Goal: Information Seeking & Learning: Learn about a topic

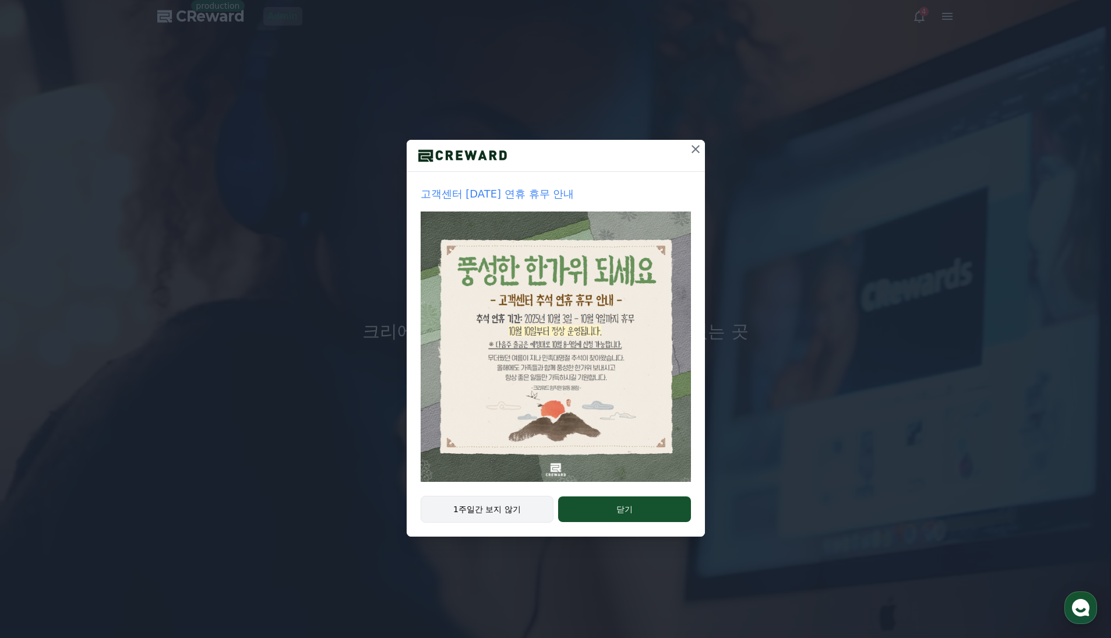
click at [456, 508] on button "1주일간 보지 않기" at bounding box center [487, 509] width 133 height 27
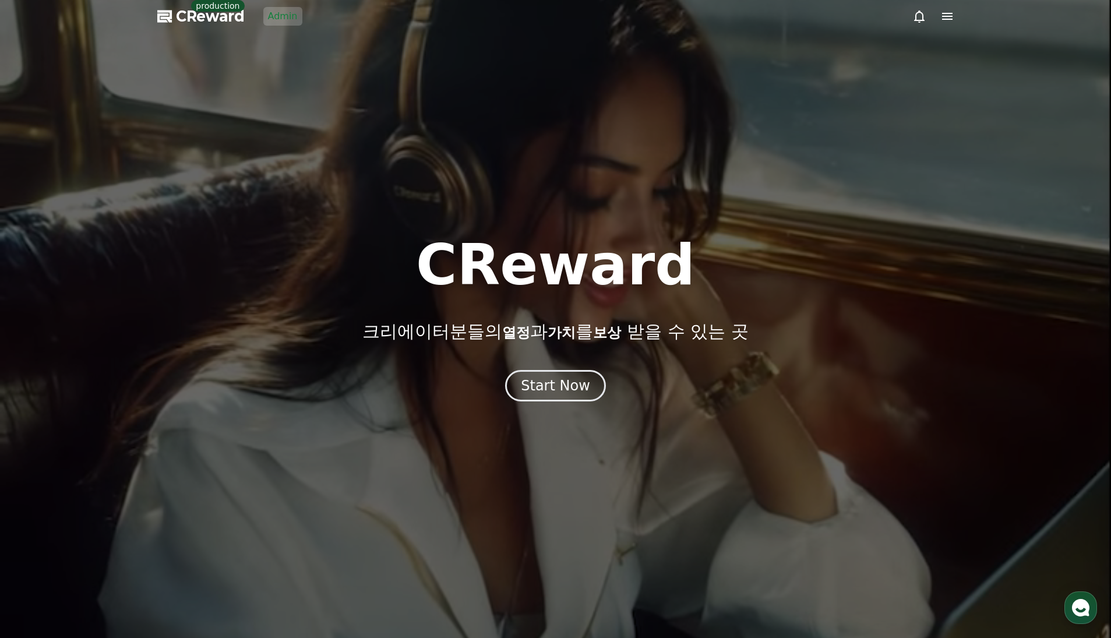
click at [281, 27] on div at bounding box center [555, 319] width 1111 height 638
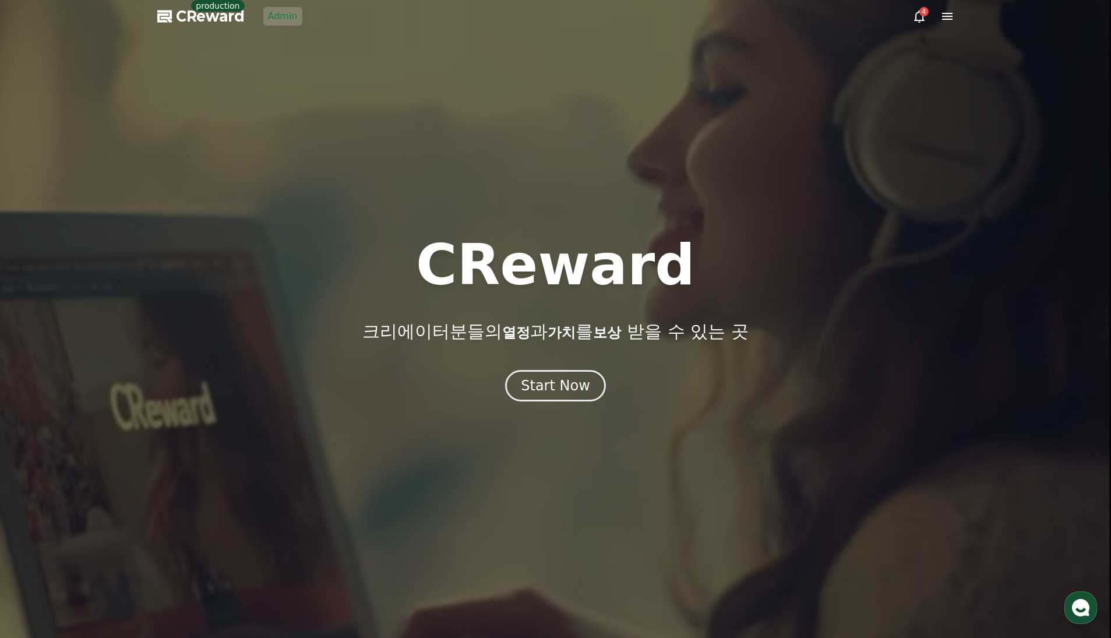
click at [284, 21] on link "Admin" at bounding box center [282, 16] width 39 height 19
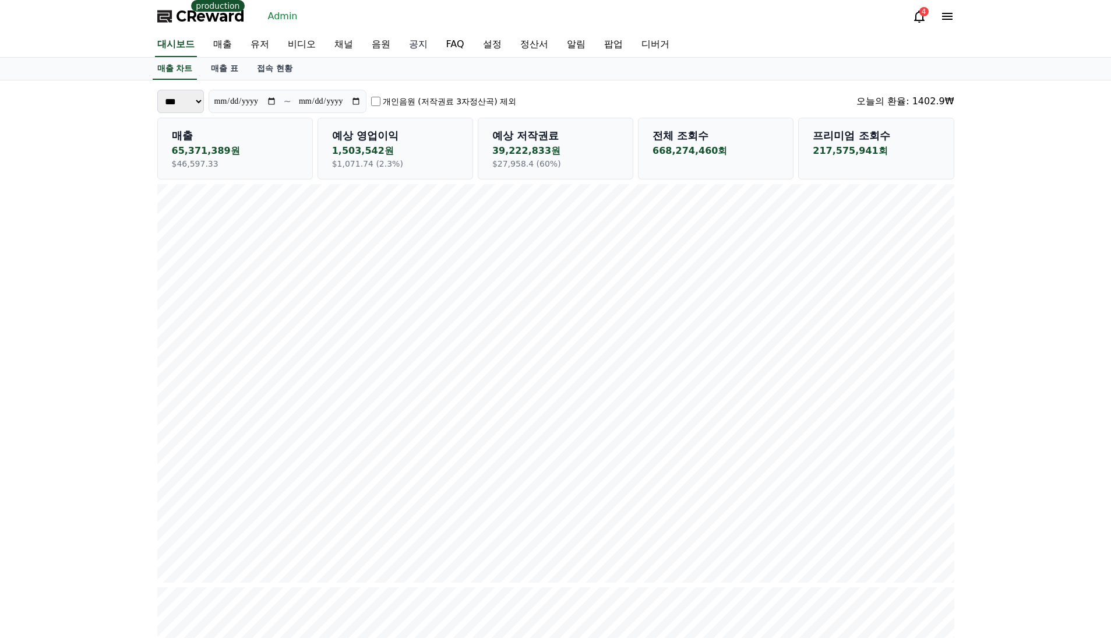
click at [400, 42] on link "공지" at bounding box center [418, 45] width 37 height 24
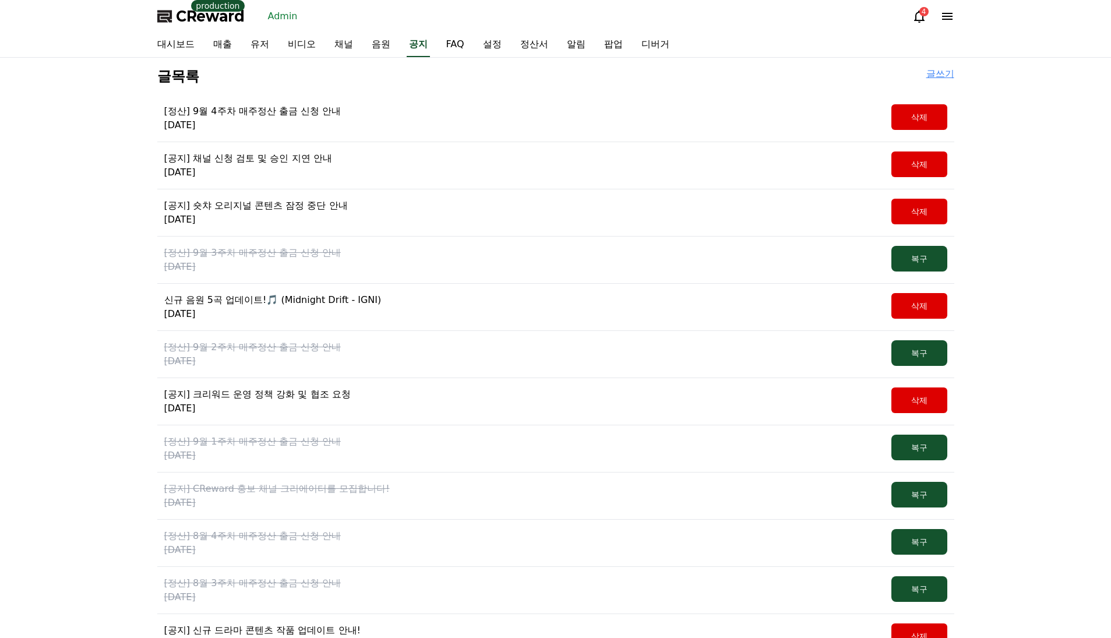
click at [666, 7] on div "CReward production Admin 4" at bounding box center [556, 16] width 816 height 33
click at [1055, 49] on div "대시보드 매출 유저 비디오 채널 음원 공지 FAQ 설정 정산서 알림 팝업 디버거" at bounding box center [555, 45] width 1111 height 25
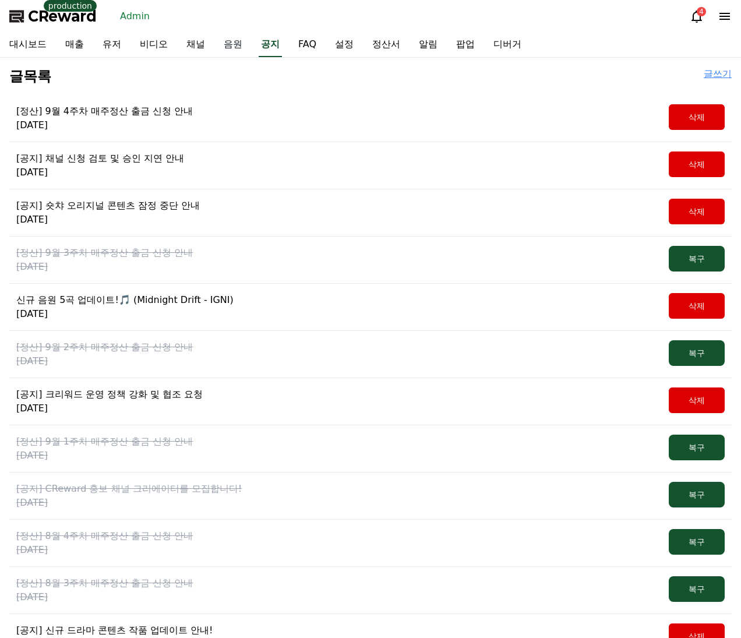
click at [221, 44] on link "음원" at bounding box center [232, 45] width 37 height 24
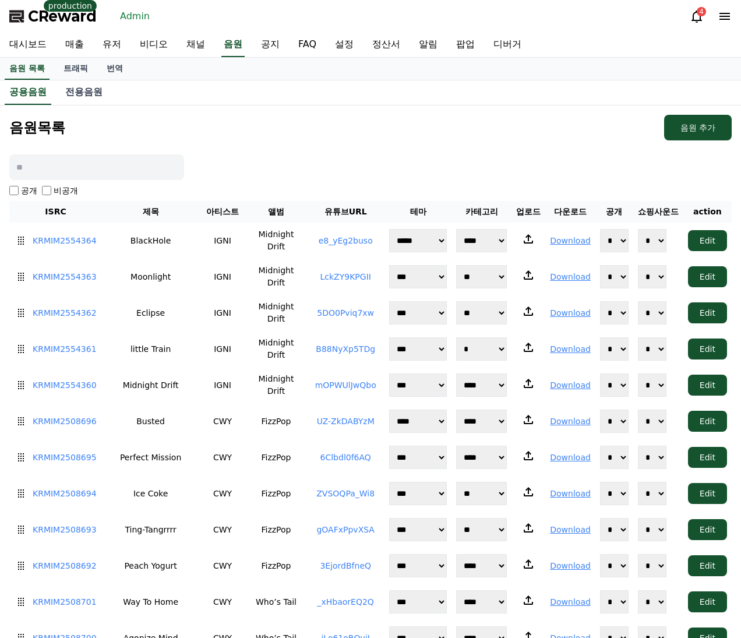
click at [294, 132] on div "음원목록 음원 추가" at bounding box center [370, 128] width 723 height 26
click at [129, 15] on link "Admin" at bounding box center [134, 16] width 39 height 19
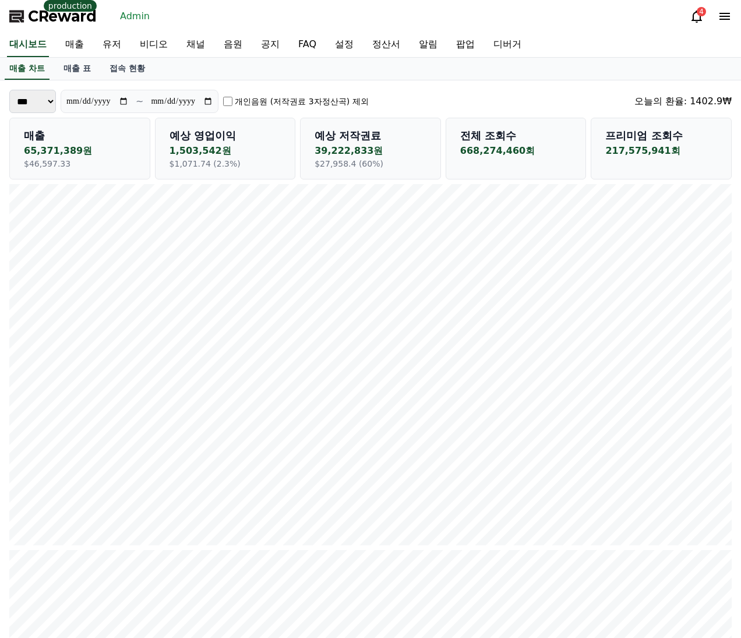
click at [724, 17] on icon at bounding box center [725, 16] width 14 height 14
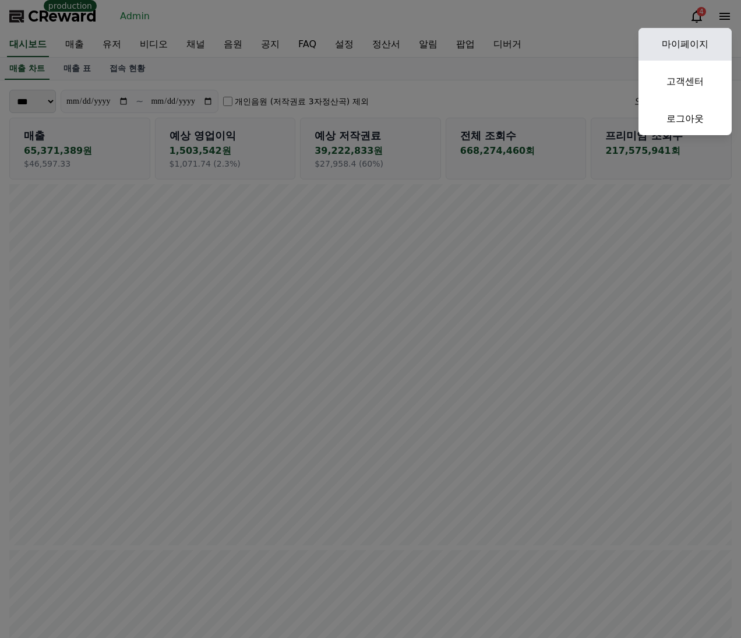
click at [700, 41] on link "마이페이지" at bounding box center [685, 44] width 93 height 33
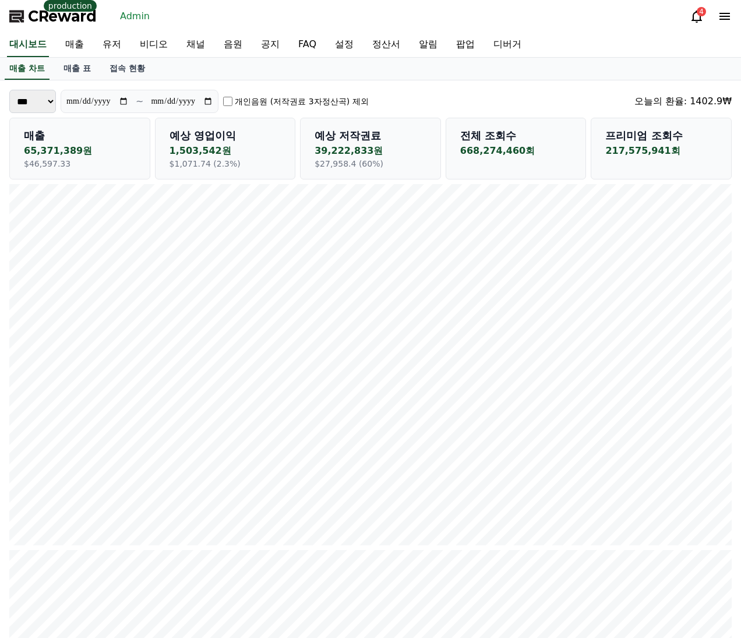
select select "**********"
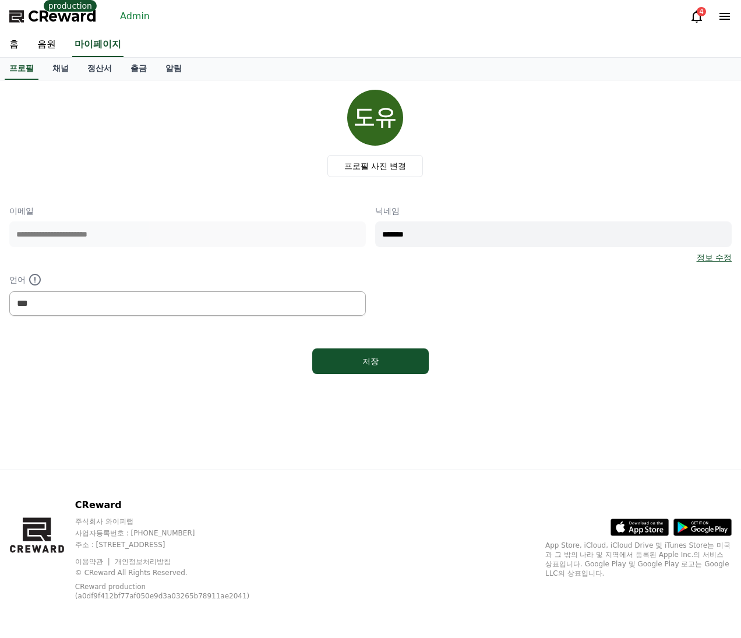
drag, startPoint x: 138, startPoint y: 103, endPoint x: 133, endPoint y: 98, distance: 6.6
click at [137, 101] on div "프로필 사진 변경" at bounding box center [375, 133] width 713 height 87
click at [48, 47] on link "음원" at bounding box center [46, 45] width 37 height 24
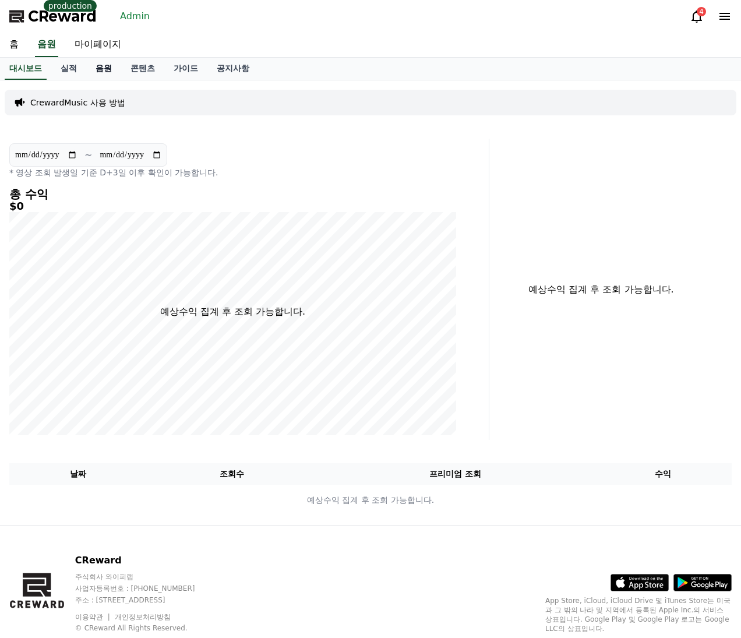
click at [99, 69] on link "음원" at bounding box center [103, 69] width 35 height 22
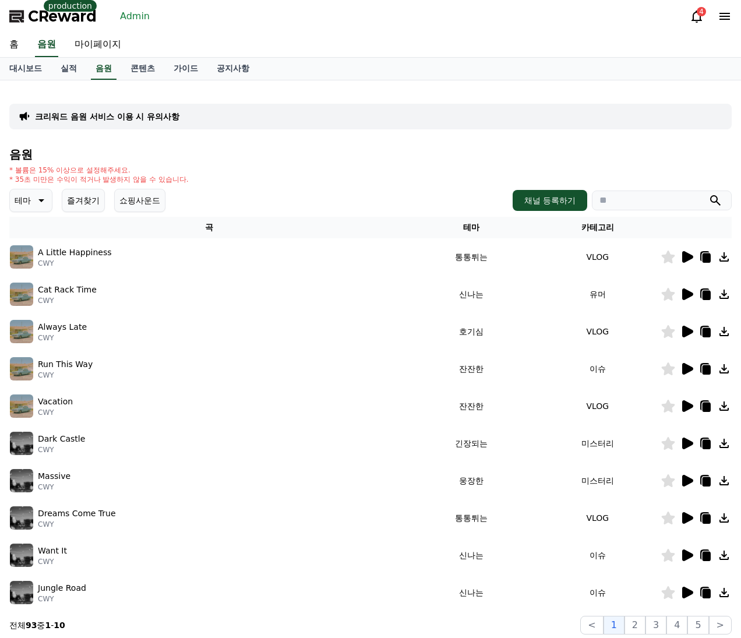
click at [248, 93] on div "크리워드 음원 서비스 이용 시 유의사항 음원 * 볼륨은 15% 이상으로 설정해주세요. * 35초 미만은 수익이 적거나 발생하지 않을 수 있습니…" at bounding box center [370, 362] width 723 height 545
click at [336, 160] on h4 "음원" at bounding box center [370, 154] width 723 height 13
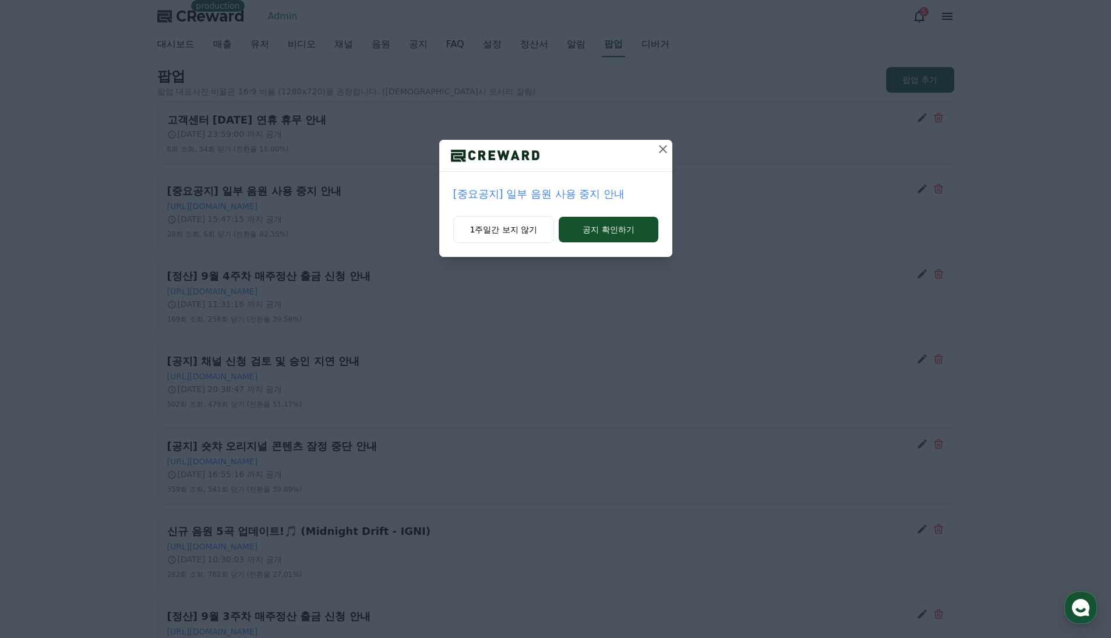
click at [659, 150] on icon at bounding box center [663, 149] width 14 height 14
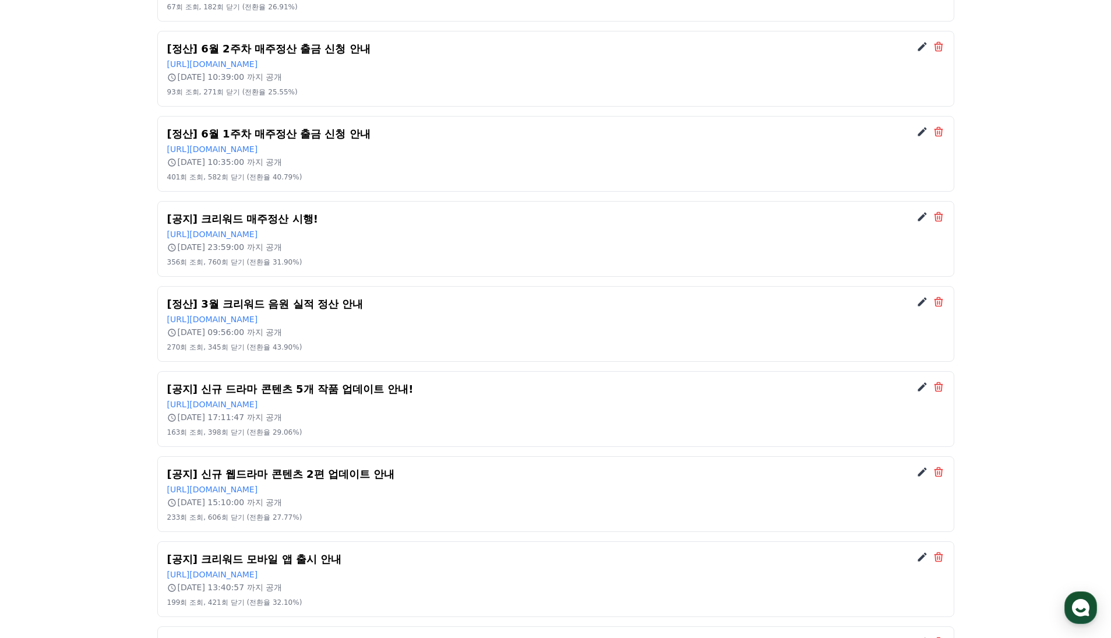
scroll to position [3022, 0]
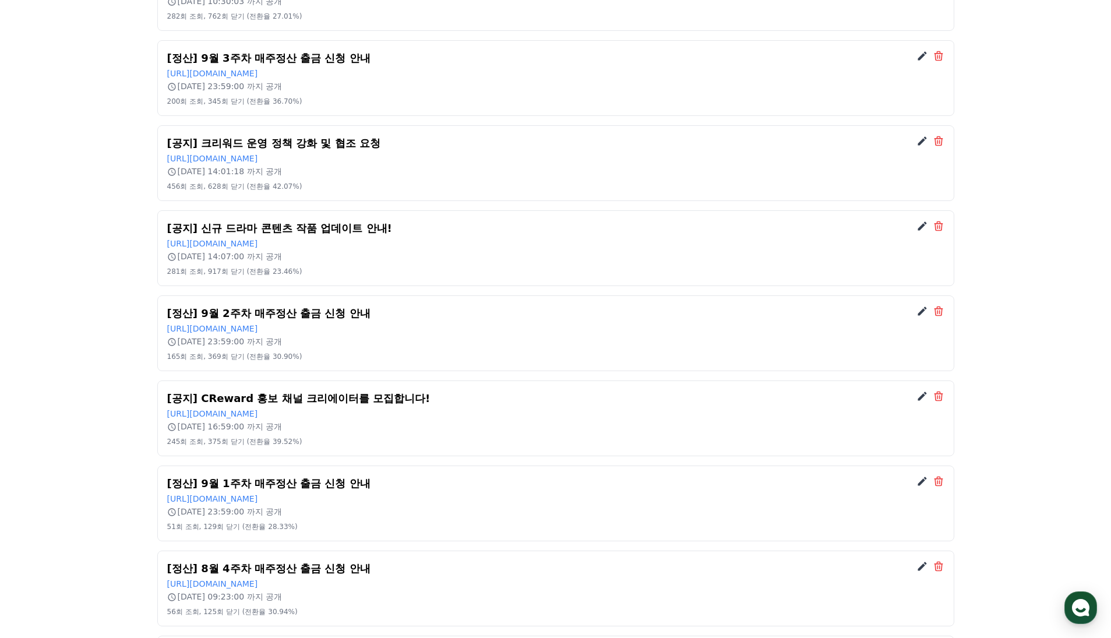
scroll to position [0, 0]
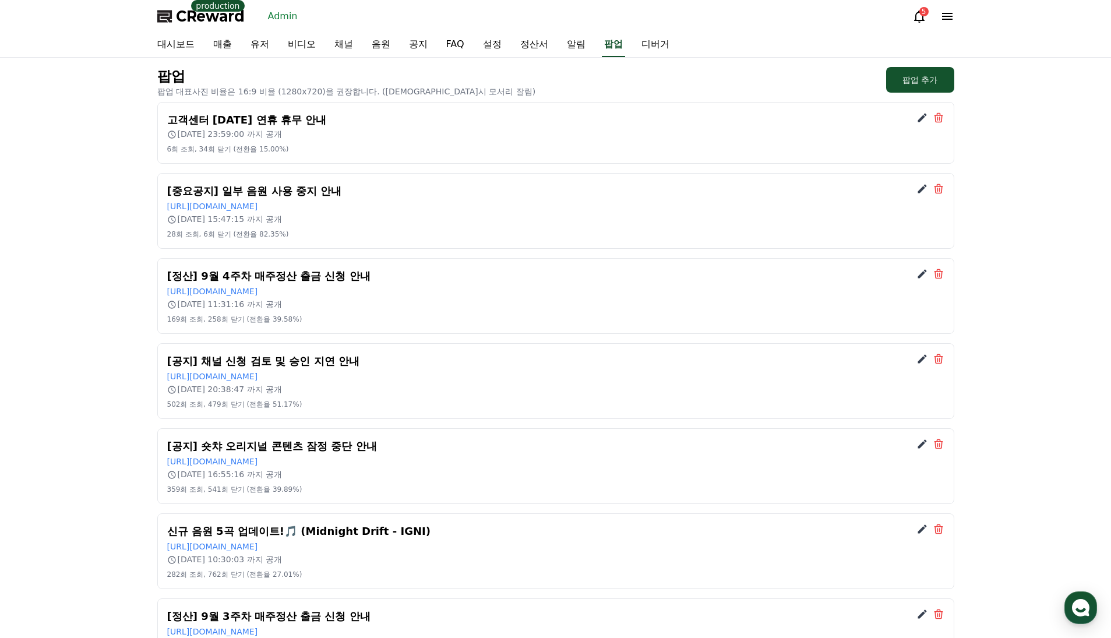
click at [244, 192] on h2 "[중요공지] 일부 음원 사용 중지 안내" at bounding box center [555, 191] width 777 height 16
click at [258, 207] on link "[URL][DOMAIN_NAME]" at bounding box center [212, 206] width 91 height 9
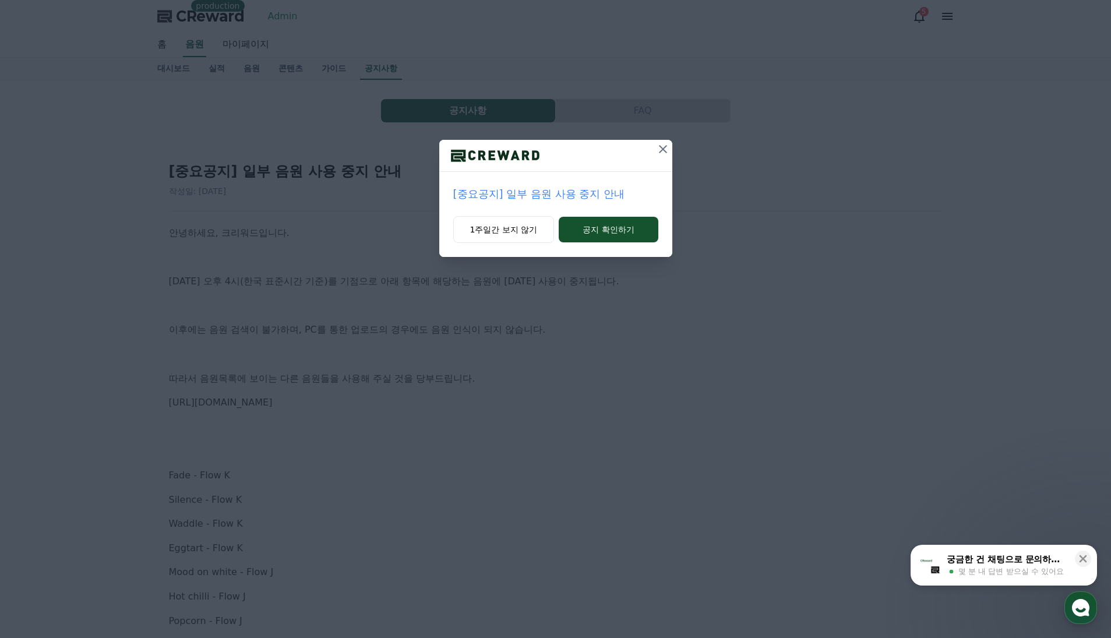
drag, startPoint x: 661, startPoint y: 149, endPoint x: 674, endPoint y: 164, distance: 19.9
click at [661, 149] on icon at bounding box center [663, 149] width 14 height 14
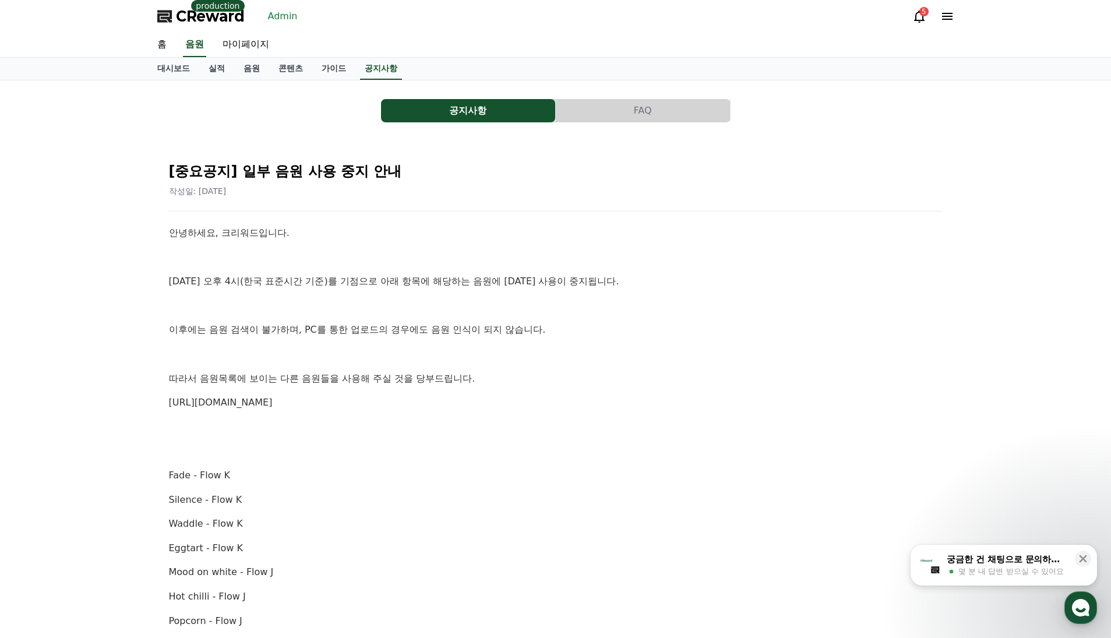
click at [749, 233] on p "안녕하세요, 크리워드입니다." at bounding box center [556, 233] width 774 height 15
click at [273, 403] on link "[URL][DOMAIN_NAME]" at bounding box center [221, 402] width 104 height 11
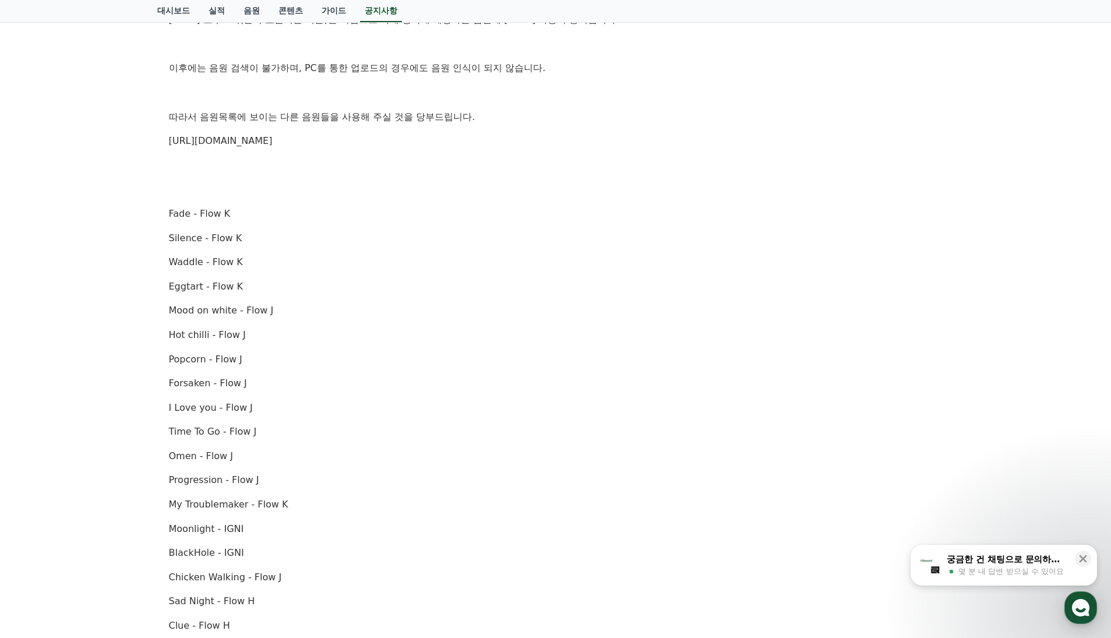
click at [347, 404] on p "I Love you - Flow J" at bounding box center [556, 407] width 774 height 15
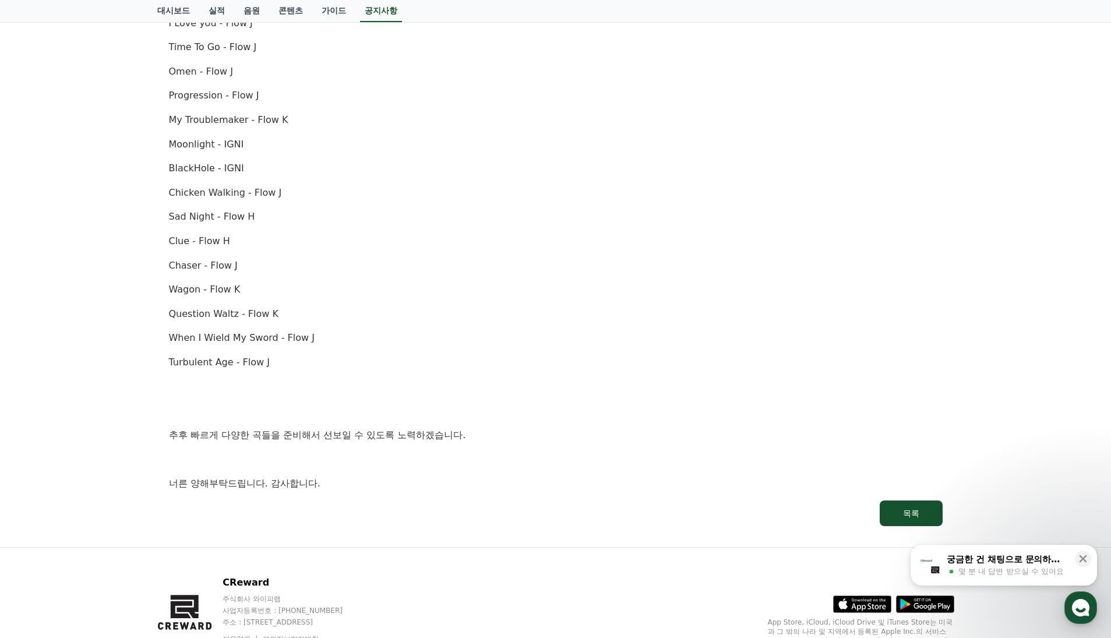
click at [483, 342] on p "When I Wield My Sword - Flow J" at bounding box center [556, 337] width 774 height 15
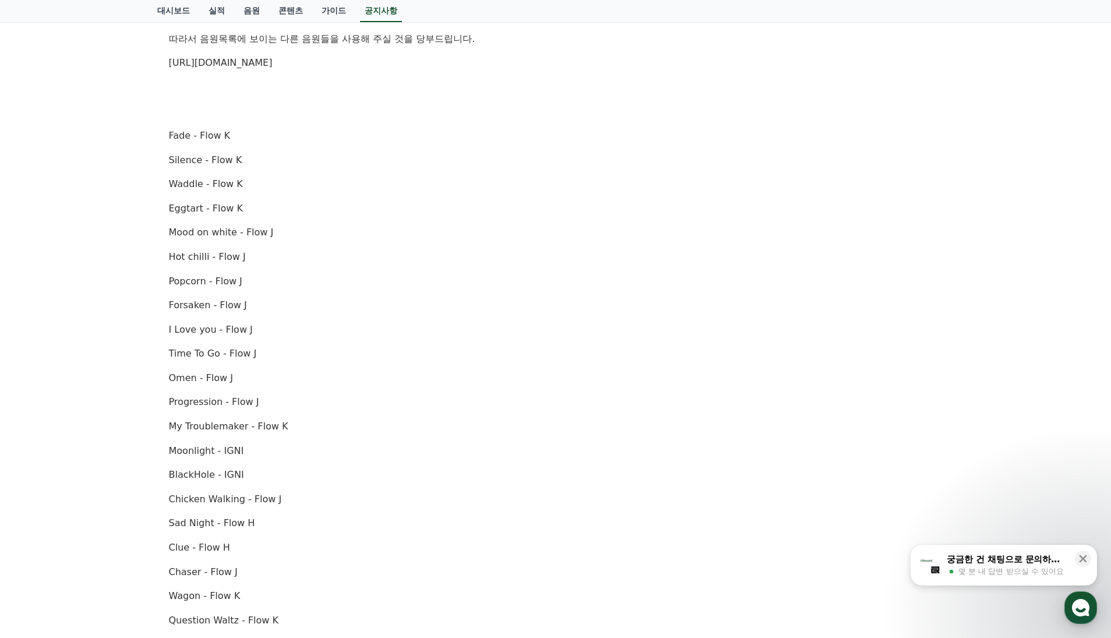
scroll to position [283, 0]
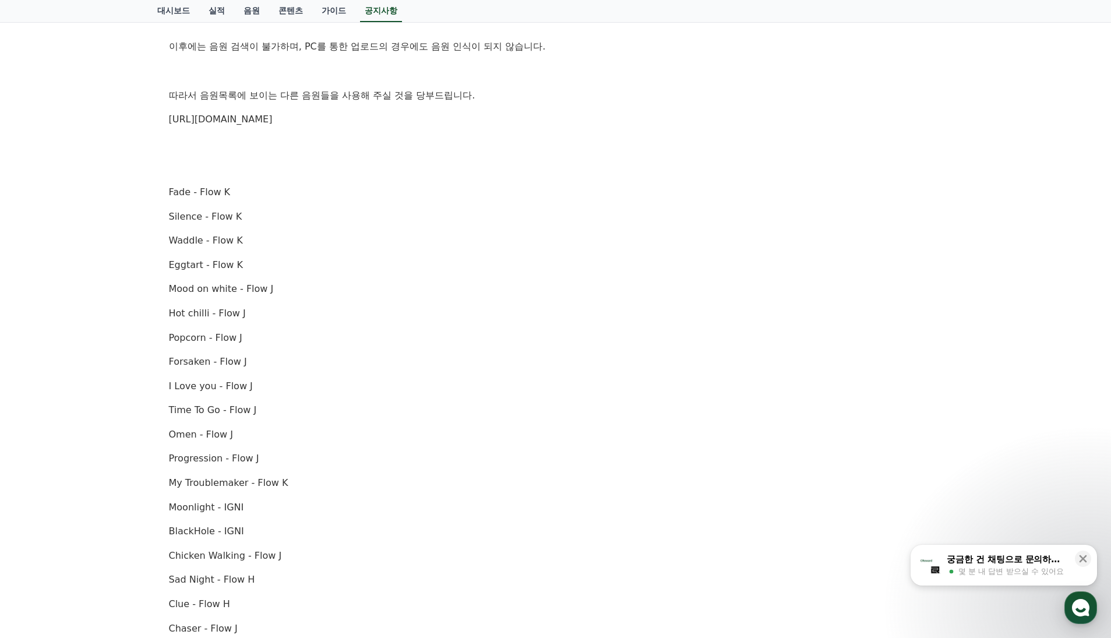
click at [310, 332] on p "Popcorn - Flow J" at bounding box center [556, 337] width 774 height 15
click at [365, 321] on div "안녕하세요, 크리워드입니다. 10월 2일 오후 4시(한국 표준시간 기준)를 기점으로 아래 항목에 해당하는 음원에 대한 사용이 중지됩니다. 이후…" at bounding box center [556, 398] width 774 height 912
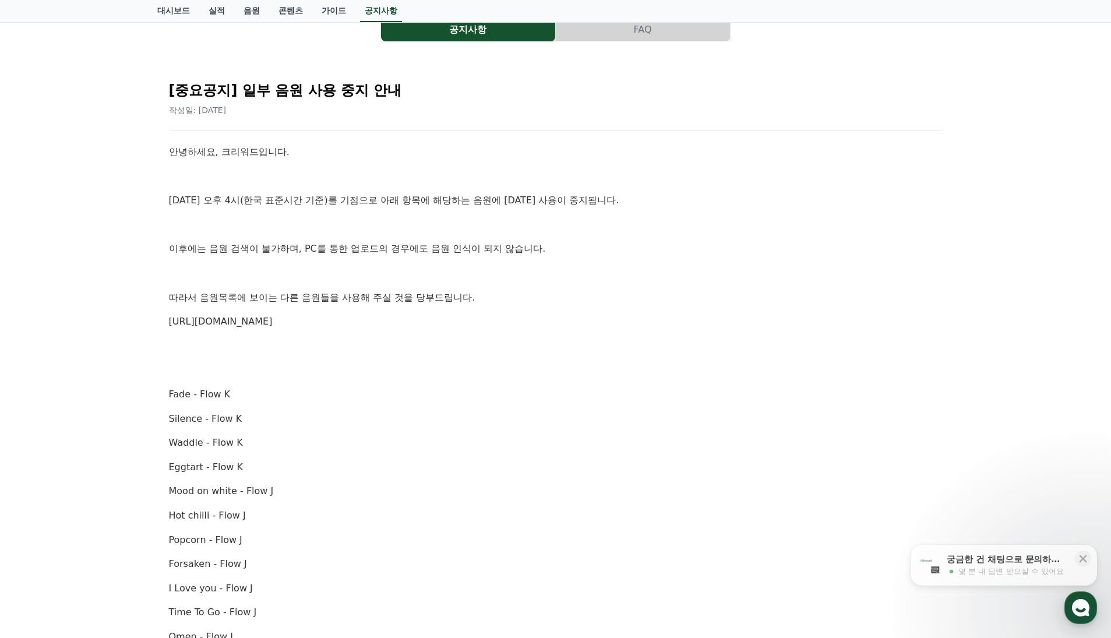
click at [309, 420] on p "Silence - Flow K" at bounding box center [556, 418] width 774 height 15
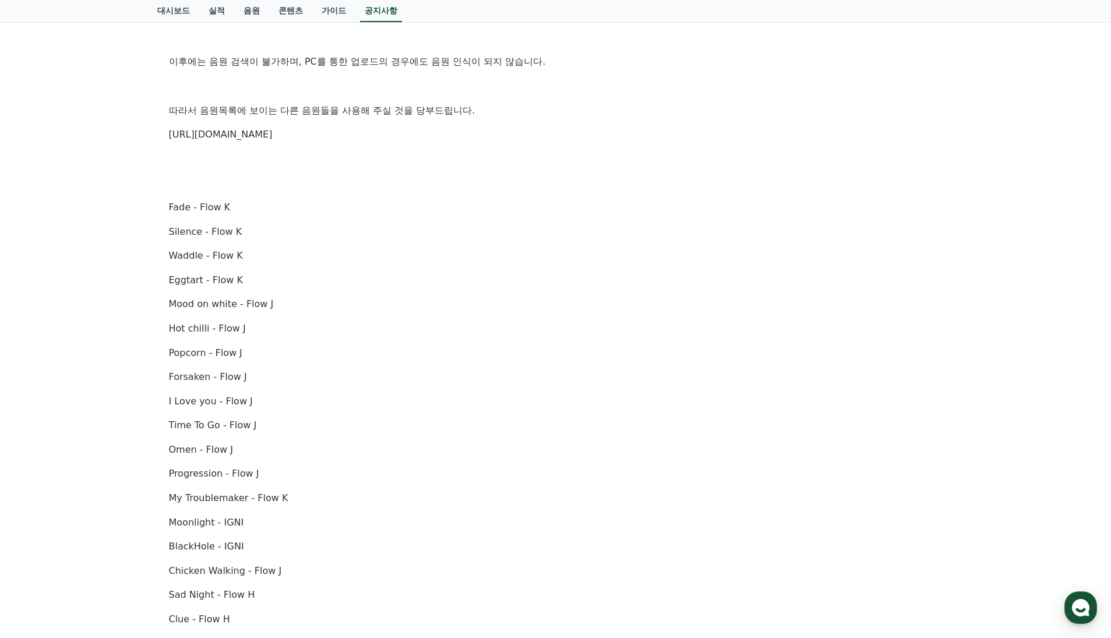
scroll to position [186, 0]
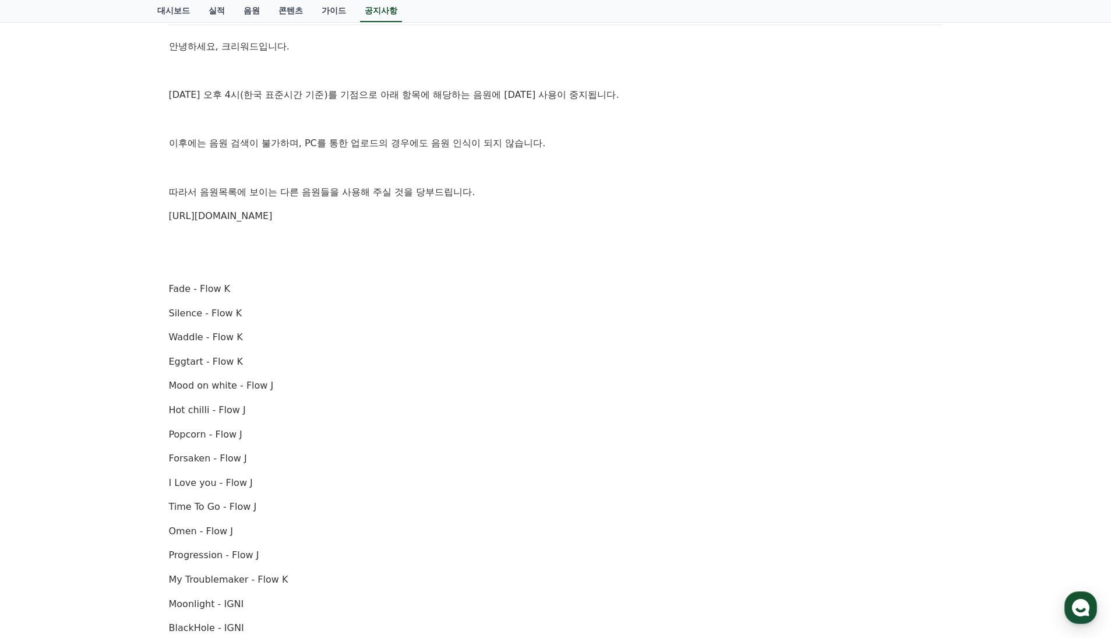
click at [316, 416] on p "Hot chilli - Flow J" at bounding box center [556, 410] width 774 height 15
click at [397, 350] on div "안녕하세요, 크리워드입니다. 10월 2일 오후 4시(한국 표준시간 기준)를 기점으로 아래 항목에 해당하는 음원에 대한 사용이 중지됩니다. 이후…" at bounding box center [556, 495] width 774 height 912
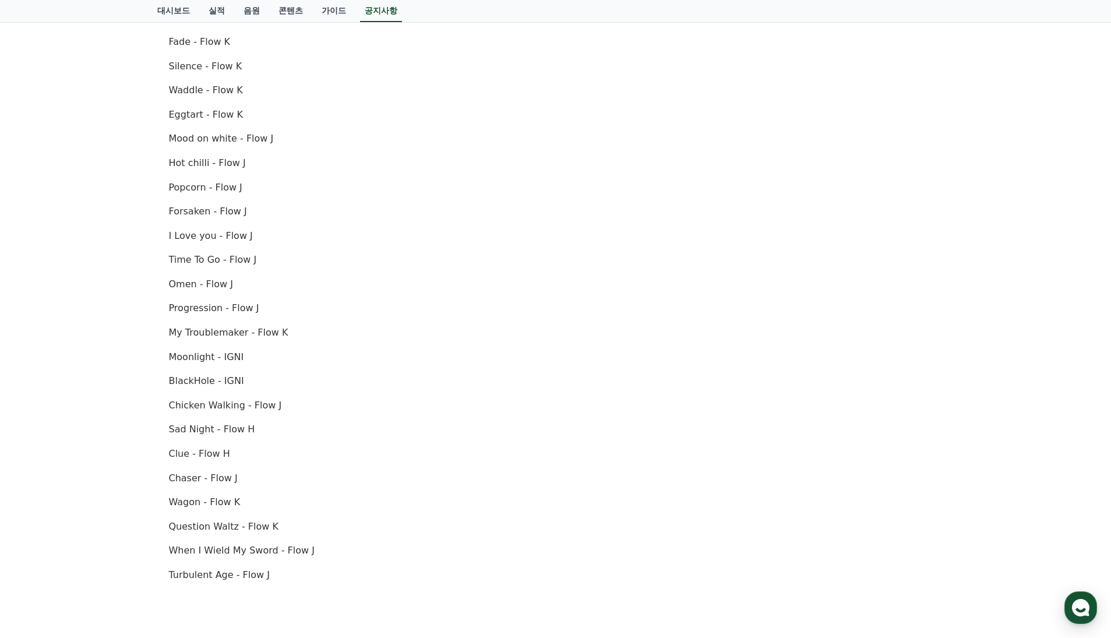
click at [397, 350] on p "Moonlight - IGNI" at bounding box center [556, 357] width 774 height 15
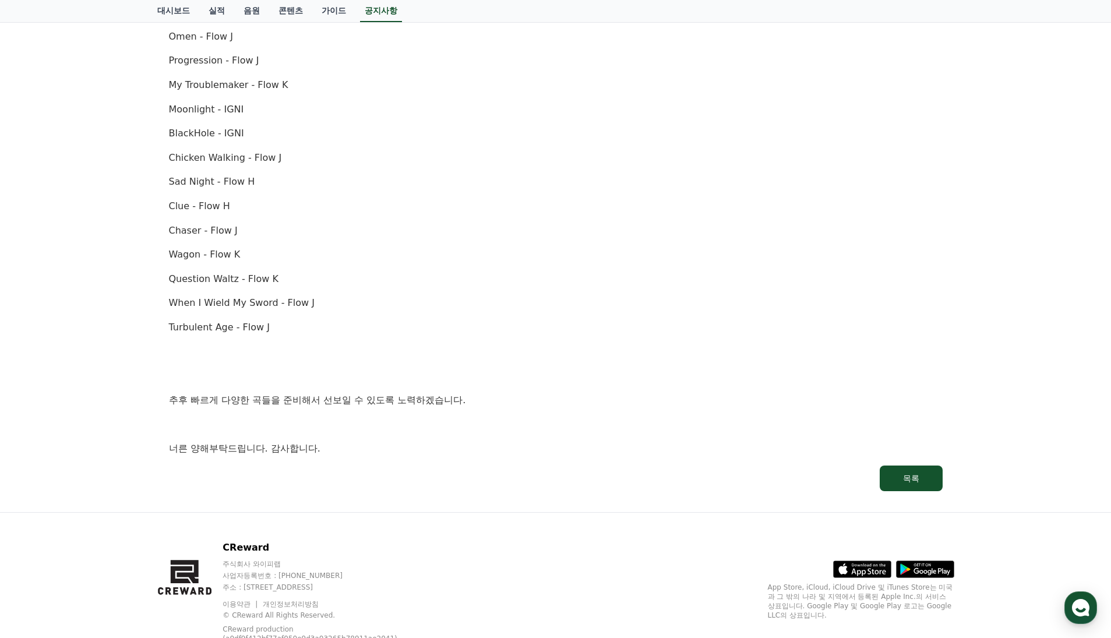
click at [397, 350] on p at bounding box center [556, 351] width 774 height 15
click at [536, 338] on div "안녕하세요, 크리워드입니다. 10월 2일 오후 4시(한국 표준시간 기준)를 기점으로 아래 항목에 해당하는 음원에 대한 사용이 중지됩니다. 이후…" at bounding box center [556, 0] width 774 height 912
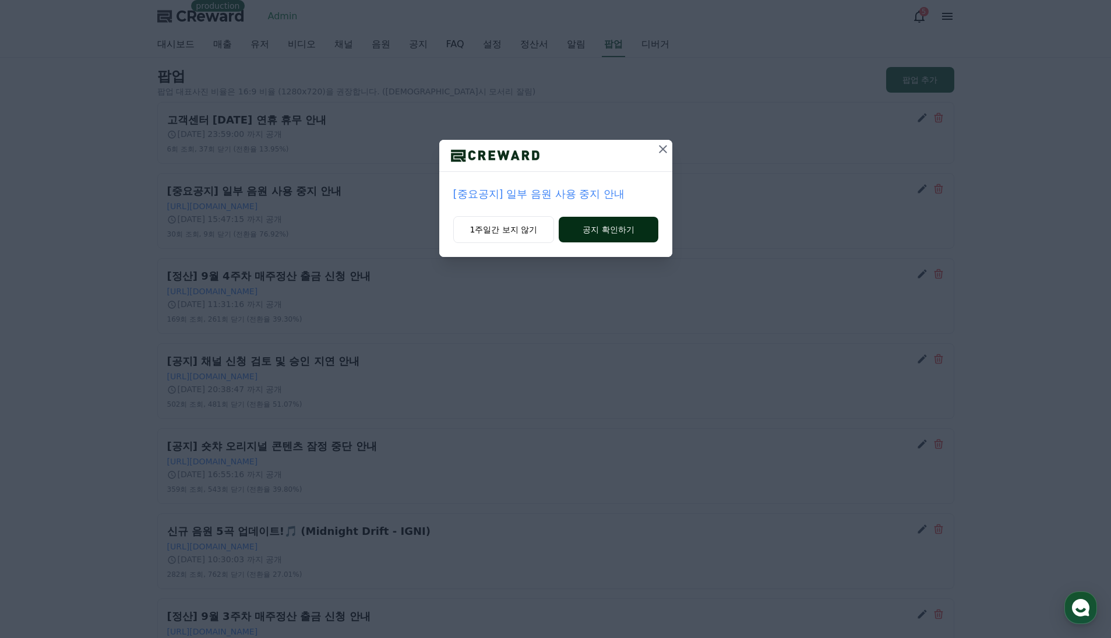
click at [624, 233] on button "공지 확인하기" at bounding box center [608, 230] width 99 height 26
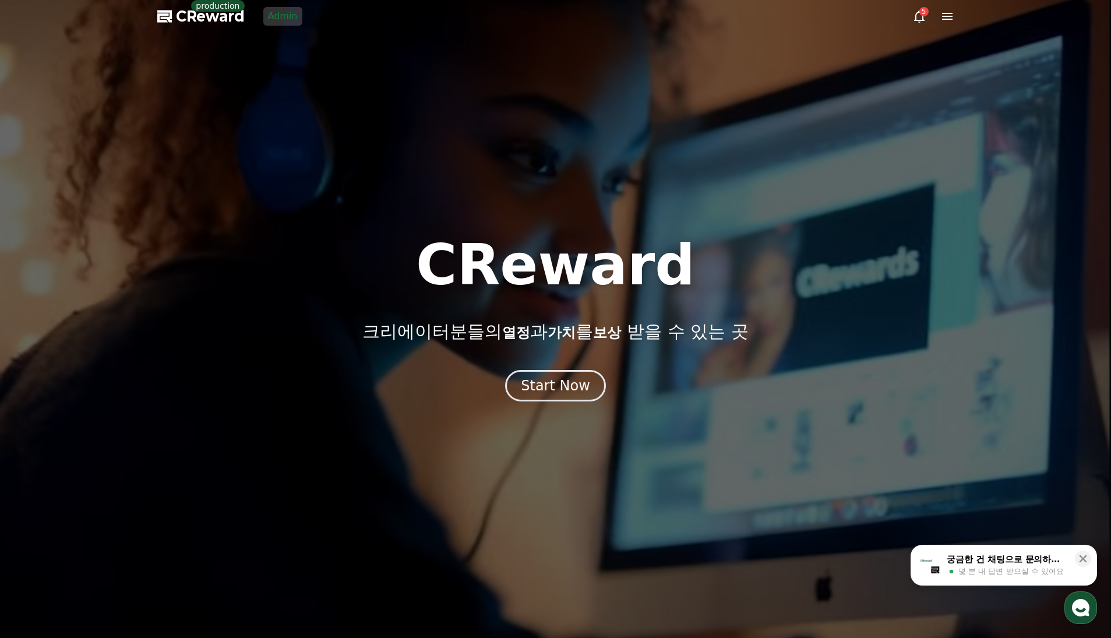
click at [279, 10] on link "Admin" at bounding box center [282, 16] width 39 height 19
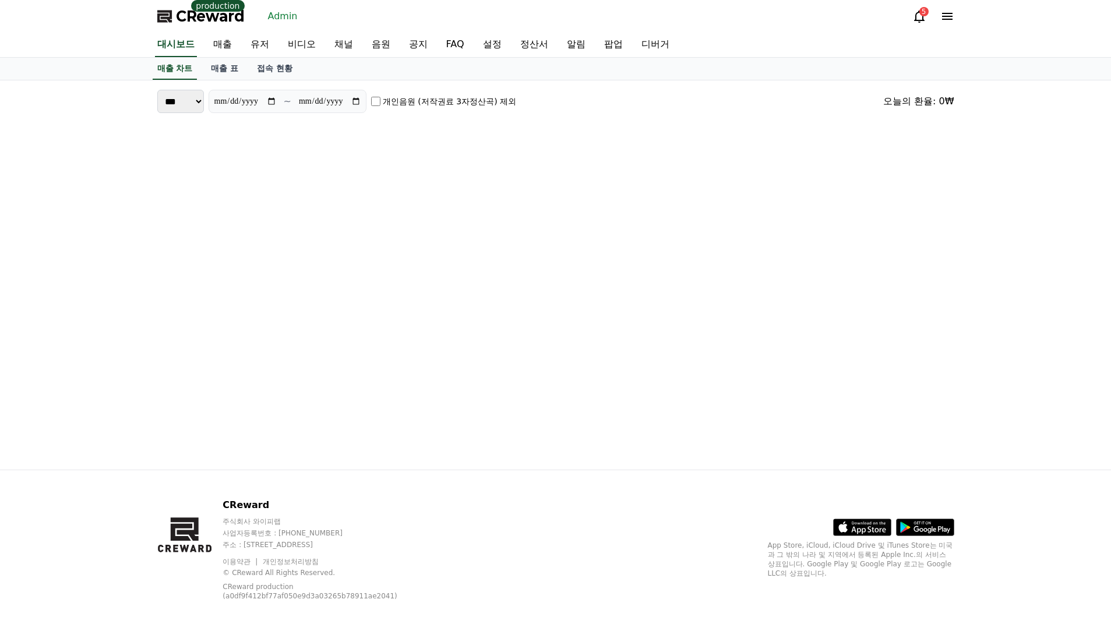
click at [402, 9] on div "CReward production Admin 5" at bounding box center [556, 16] width 816 height 33
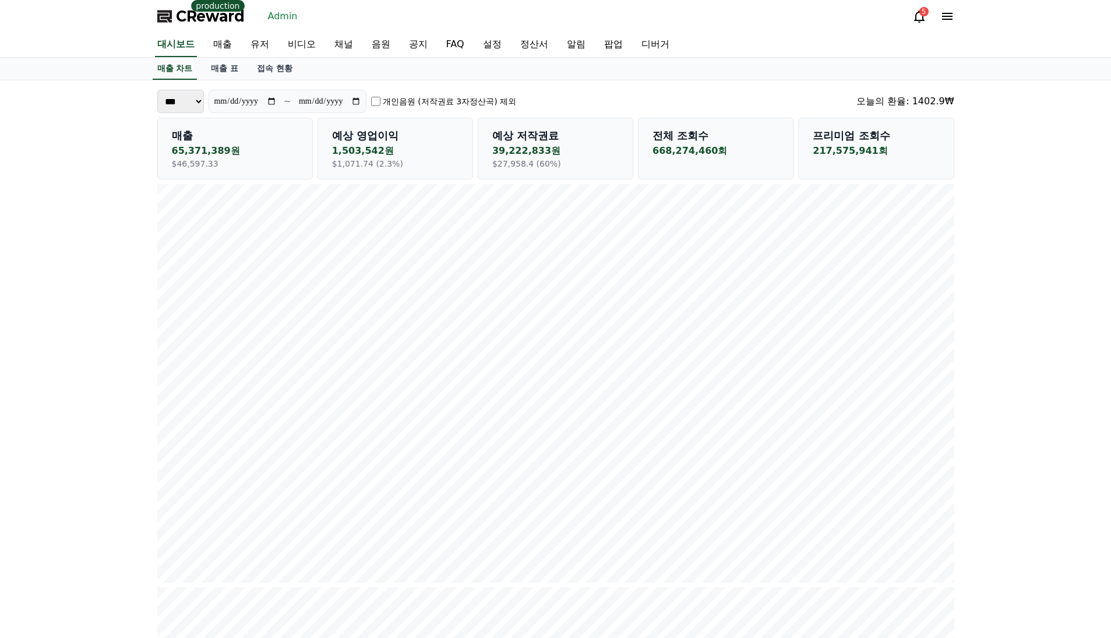
click at [368, 37] on link "음원" at bounding box center [380, 45] width 37 height 24
click at [459, 100] on label "개인음원 (저작권료 3자정산곡) 제외" at bounding box center [449, 100] width 133 height 12
click at [460, 100] on label "개인음원 (저작권료 3자정산곡) 제외" at bounding box center [449, 100] width 133 height 12
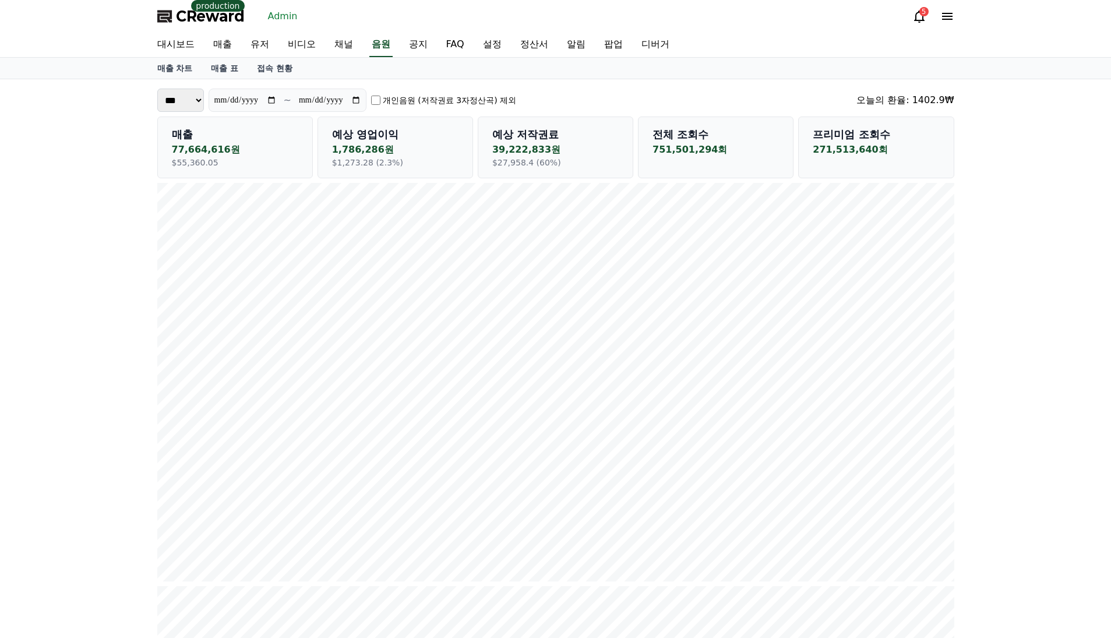
click at [460, 99] on label "개인음원 (저작권료 3자정산곡) 제외" at bounding box center [449, 100] width 133 height 12
click at [638, 93] on div "**********" at bounding box center [555, 100] width 797 height 23
click at [446, 94] on label "개인음원 (저작권료 3자정산곡) 제외" at bounding box center [449, 100] width 133 height 12
click at [445, 94] on label "개인음원 (저작권료 3자정산곡) 제외" at bounding box center [449, 100] width 133 height 12
click at [446, 94] on label "개인음원 (저작권료 3자정산곡) 제외" at bounding box center [449, 100] width 133 height 12
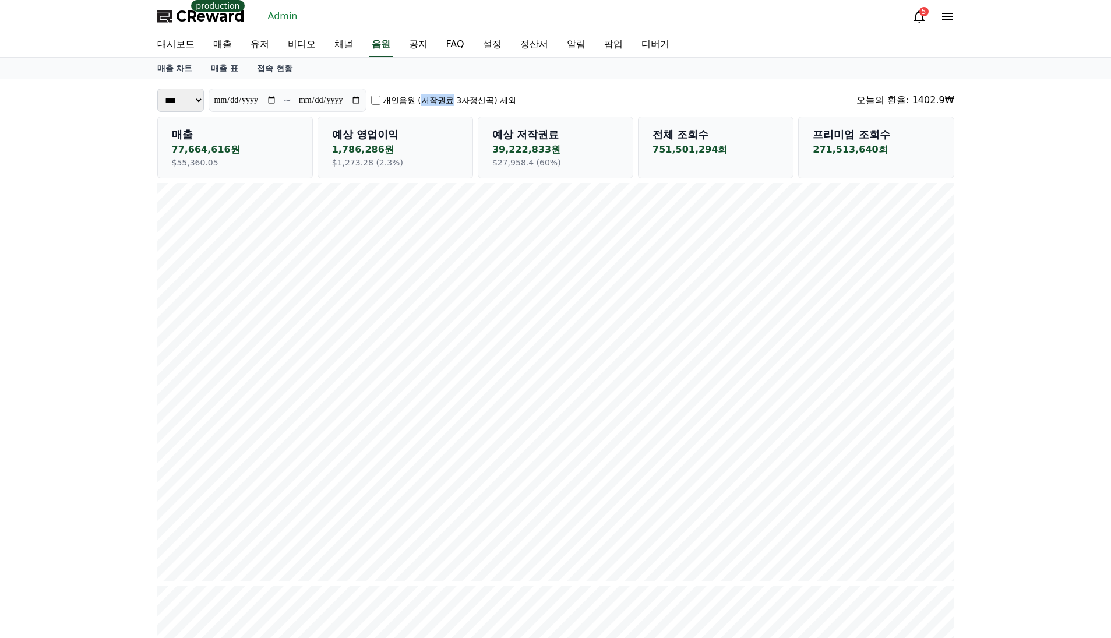
click at [446, 94] on label "개인음원 (저작권료 3자정산곡) 제외" at bounding box center [449, 100] width 133 height 12
click at [672, 105] on div "**********" at bounding box center [555, 100] width 797 height 23
drag, startPoint x: 388, startPoint y: 50, endPoint x: 396, endPoint y: 49, distance: 8.2
click at [400, 50] on link "공지" at bounding box center [418, 45] width 37 height 24
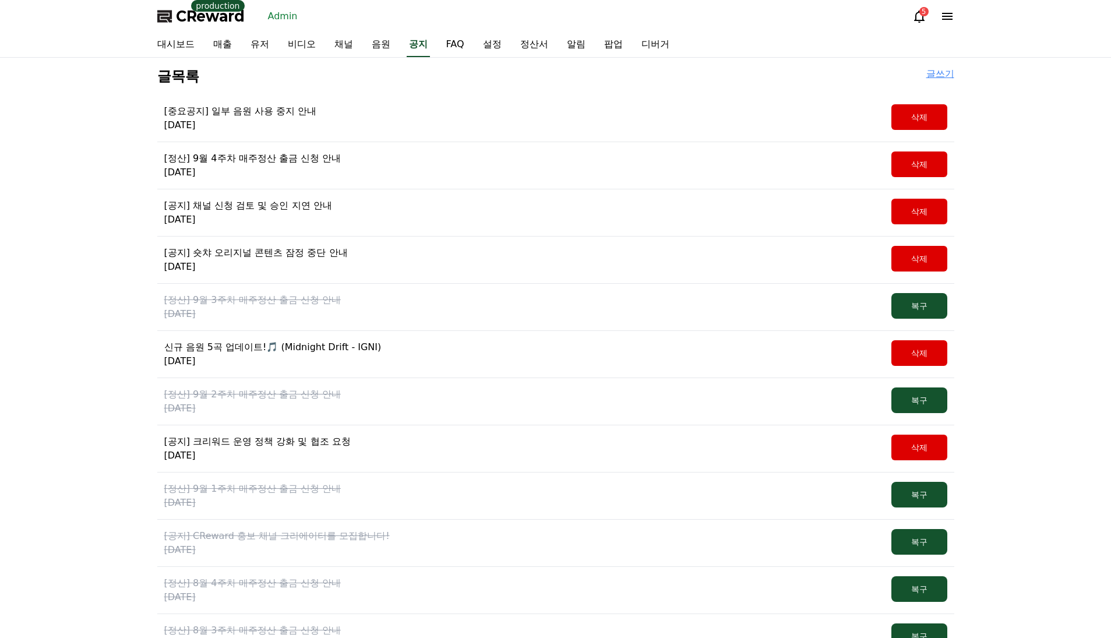
click at [256, 108] on p "[중요공지] 일부 음원 사용 중지 안내" at bounding box center [240, 111] width 153 height 14
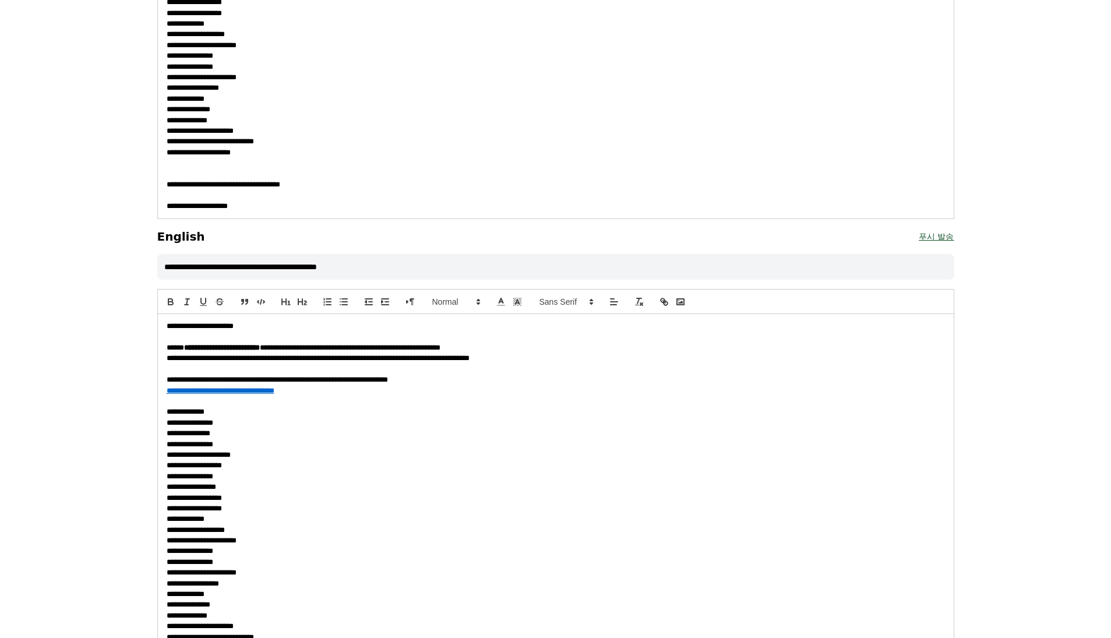
scroll to position [409, 0]
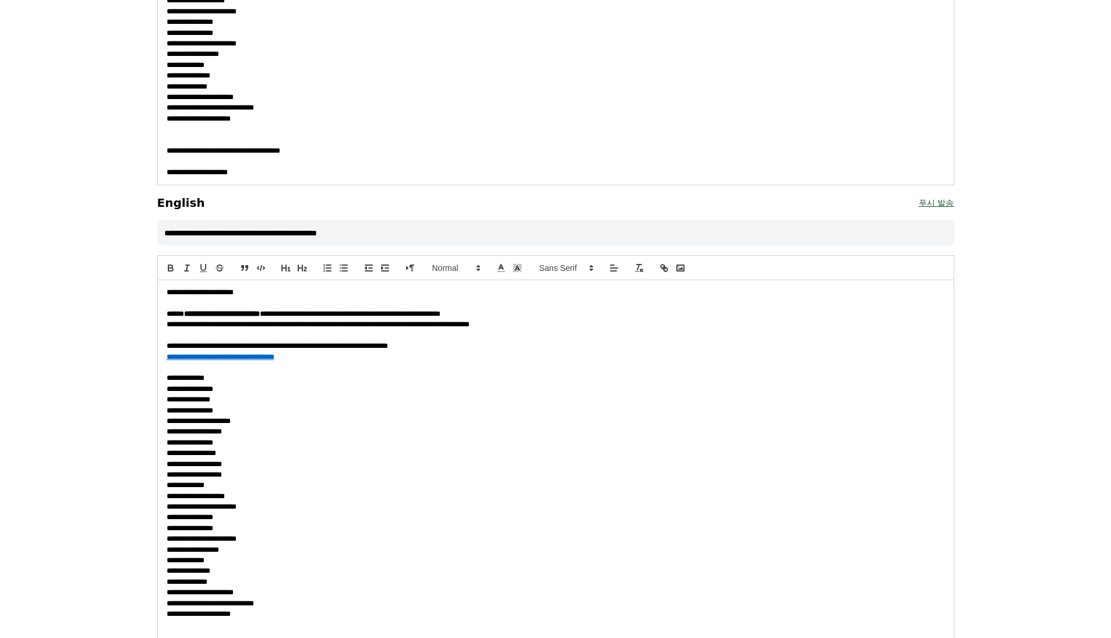
click at [133, 244] on div "**********" at bounding box center [555, 438] width 1111 height 1578
click at [124, 286] on div "**********" at bounding box center [555, 438] width 1111 height 1578
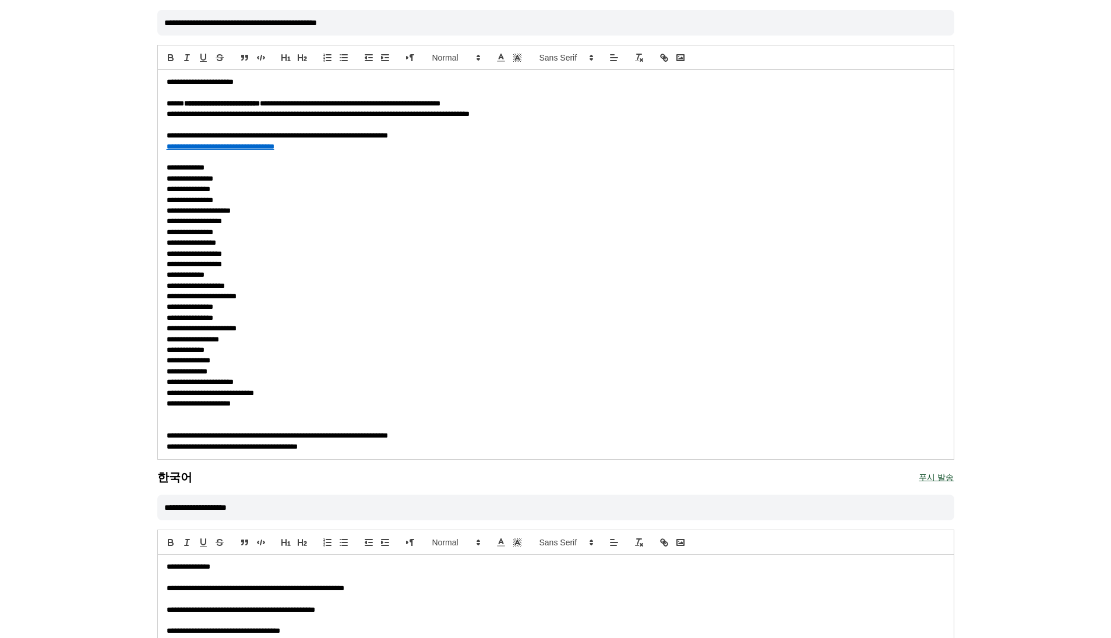
scroll to position [966, 0]
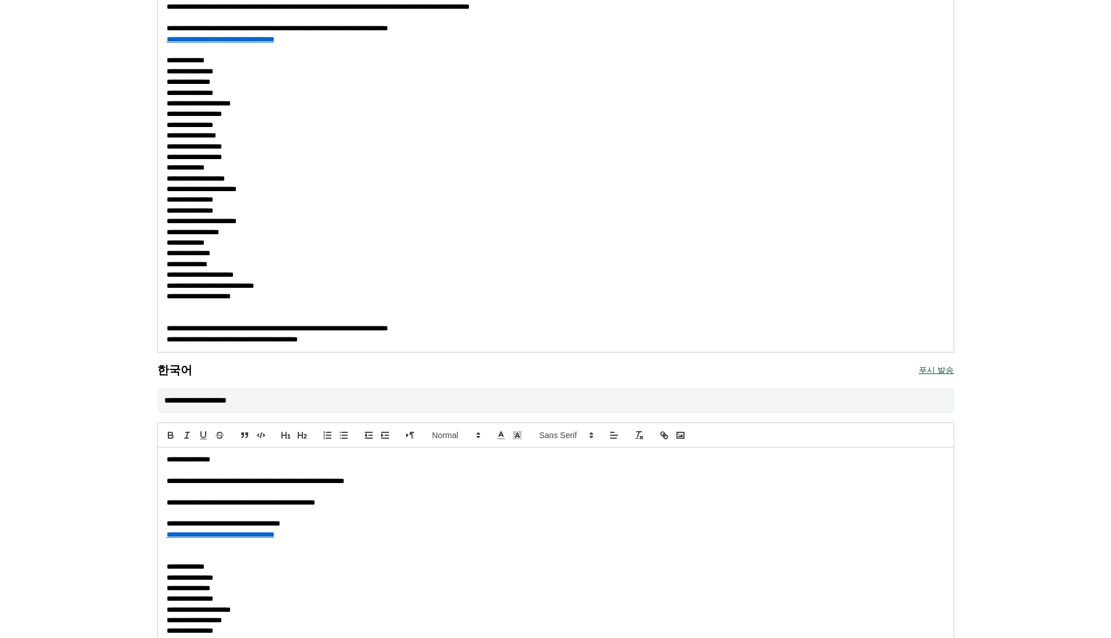
scroll to position [532, 0]
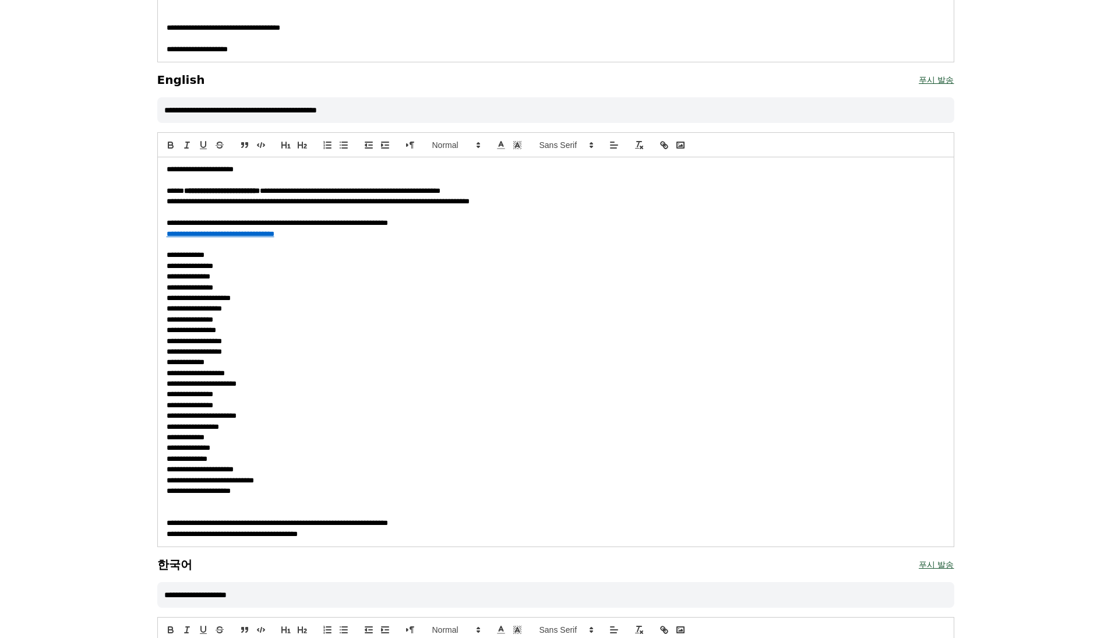
click at [44, 89] on div "**********" at bounding box center [555, 315] width 1111 height 1578
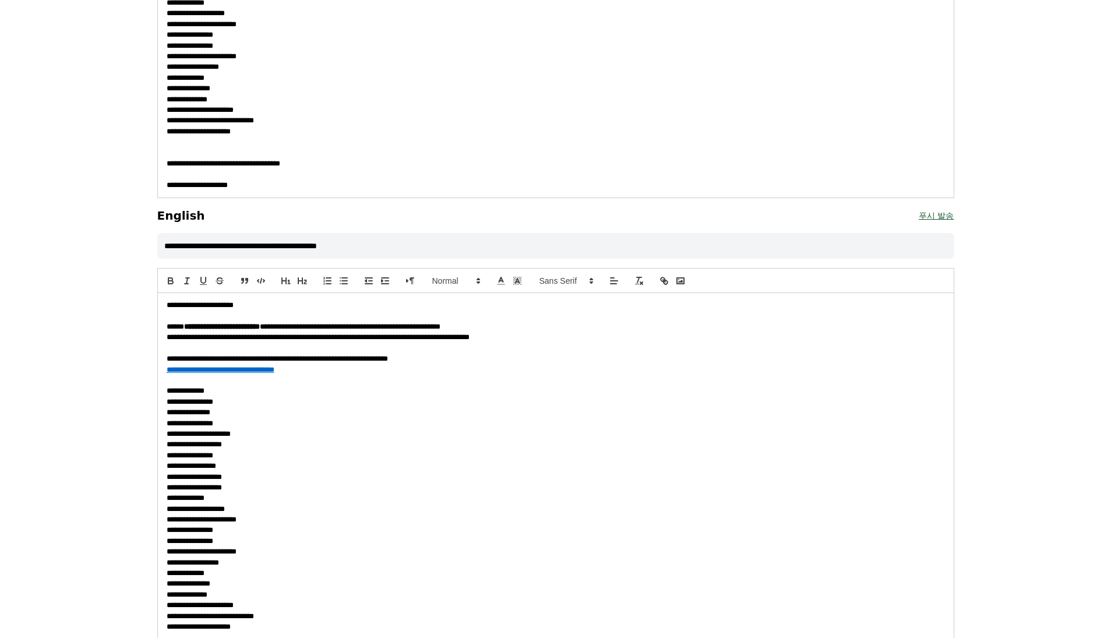
scroll to position [89, 0]
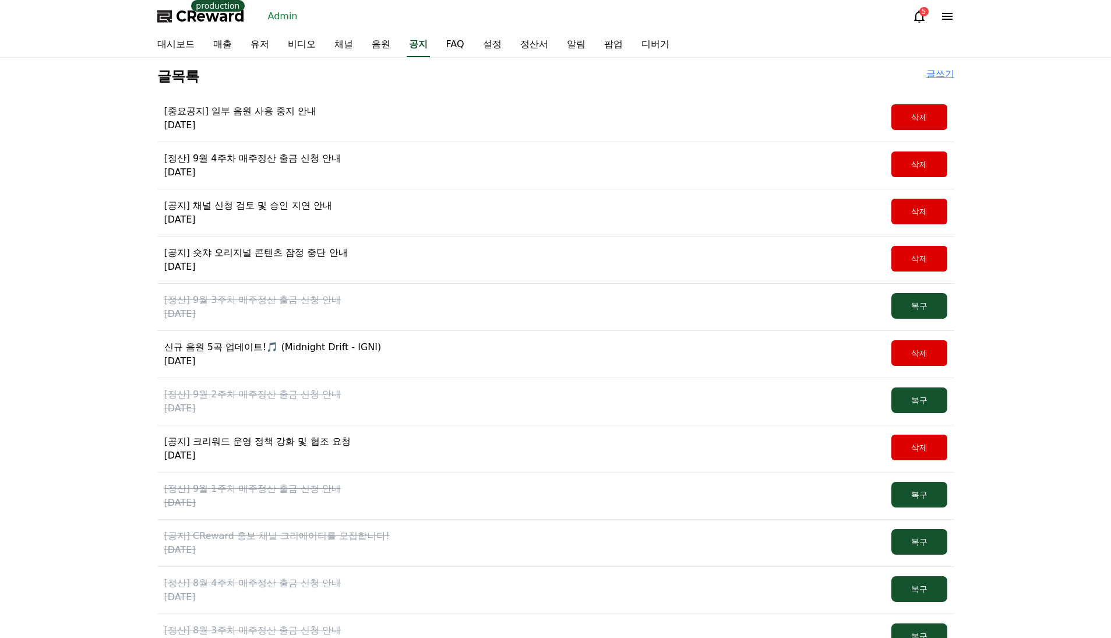
click at [237, 111] on p "[중요공지] 일부 음원 사용 중지 안내" at bounding box center [240, 111] width 153 height 14
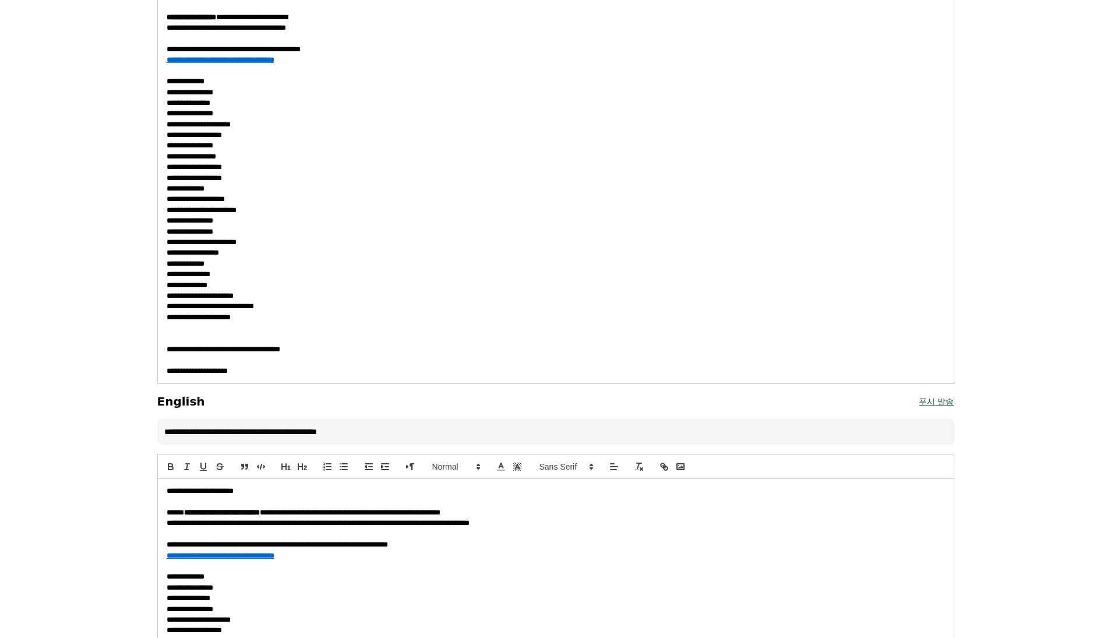
click at [89, 271] on div "**********" at bounding box center [555, 637] width 1111 height 1578
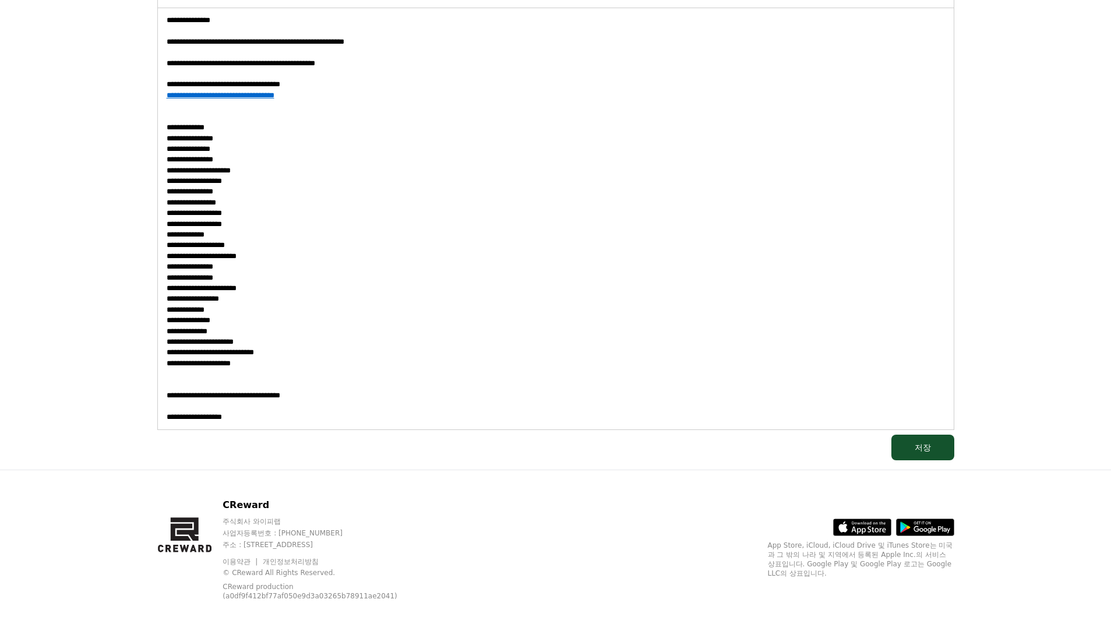
scroll to position [753, 0]
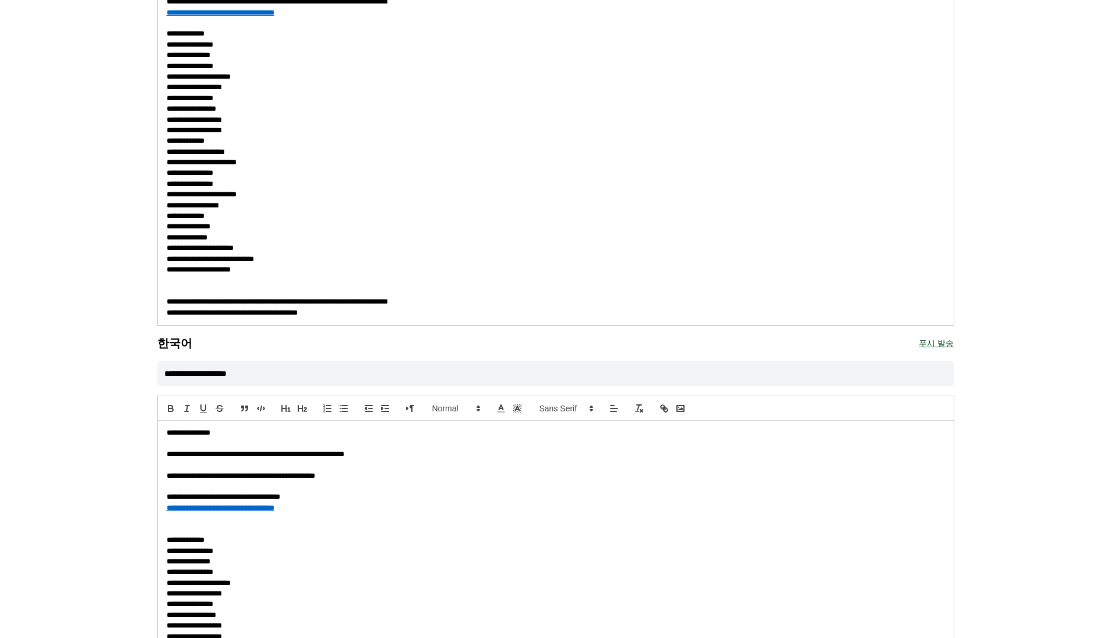
click at [89, 271] on div "**********" at bounding box center [555, 94] width 1111 height 1578
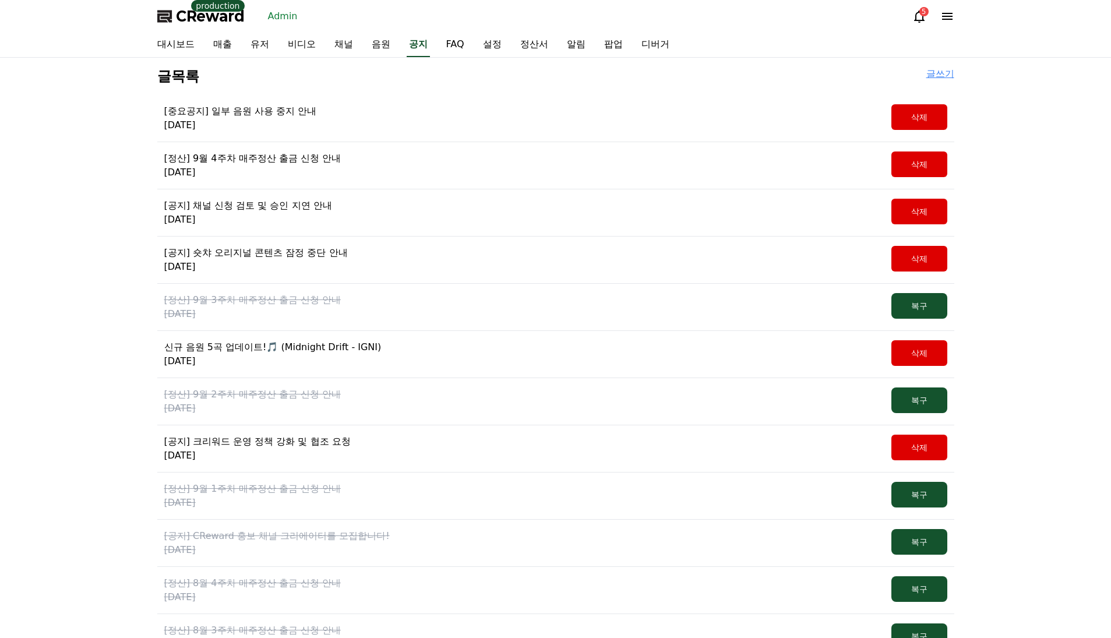
click at [346, 67] on div "글목록 글쓰기" at bounding box center [555, 76] width 797 height 19
click at [367, 46] on link "음원" at bounding box center [380, 45] width 37 height 24
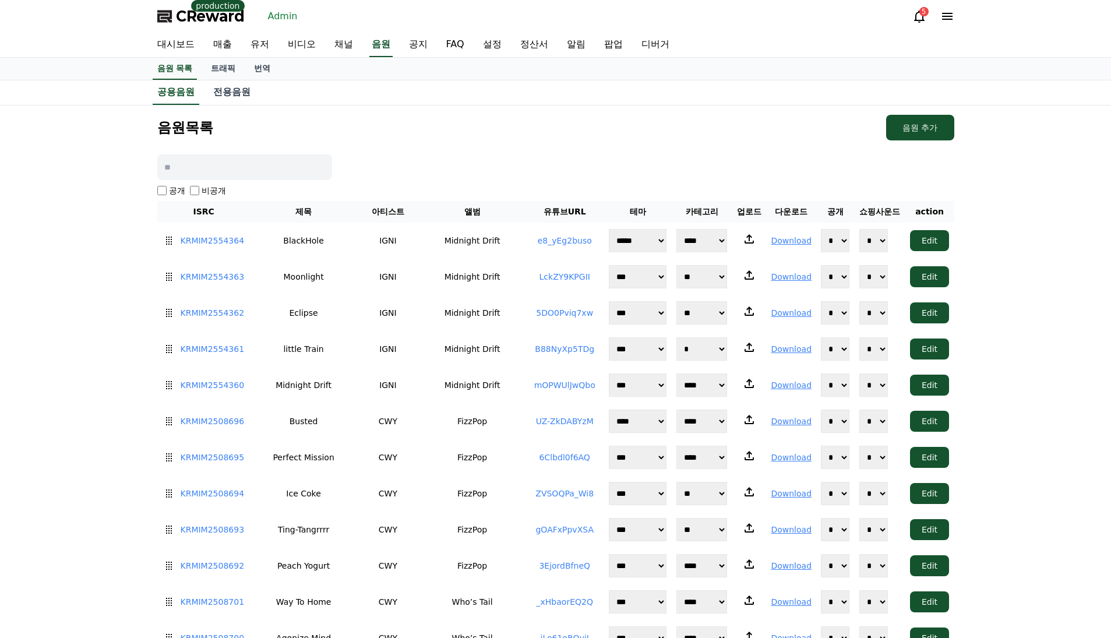
click at [595, 47] on link "팝업" at bounding box center [613, 45] width 37 height 24
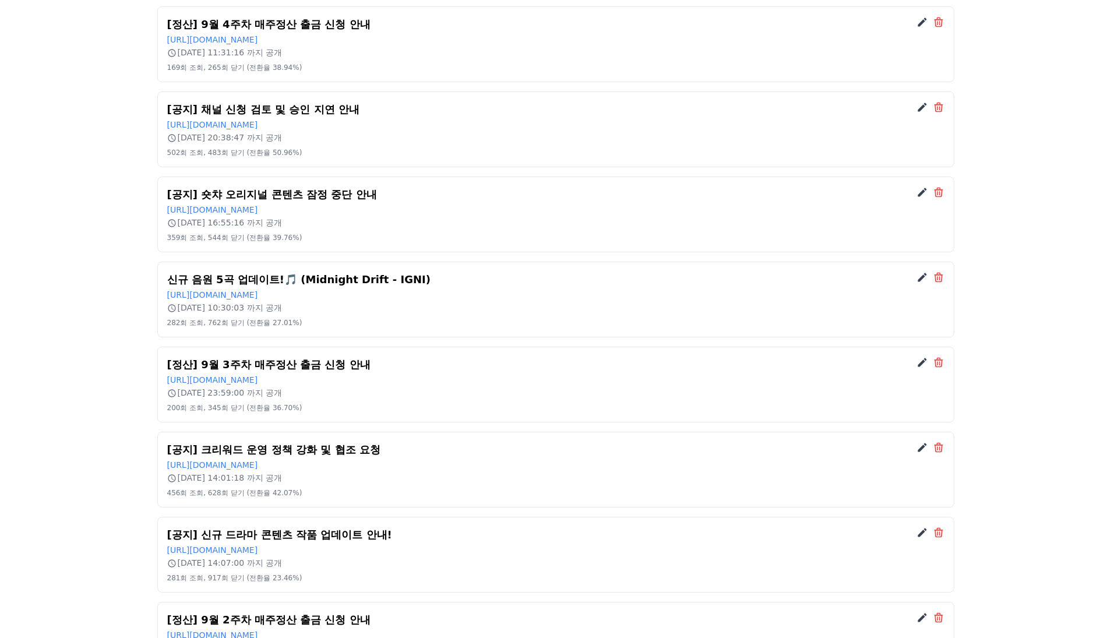
scroll to position [636, 0]
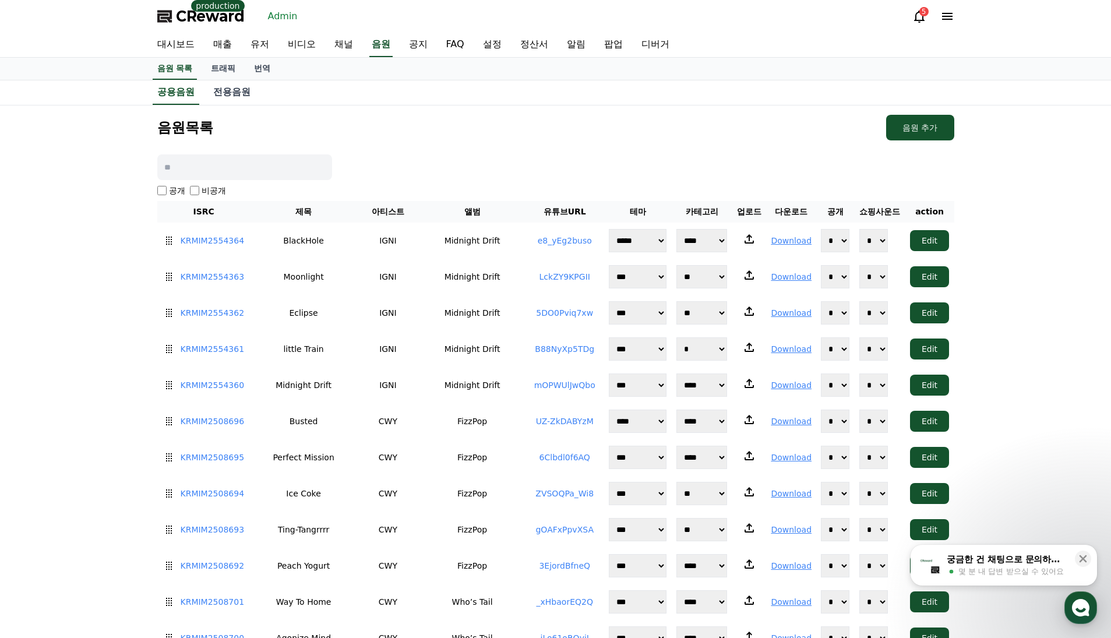
click at [171, 188] on label "공개" at bounding box center [177, 191] width 16 height 12
drag, startPoint x: 98, startPoint y: 203, endPoint x: 155, endPoint y: 193, distance: 57.9
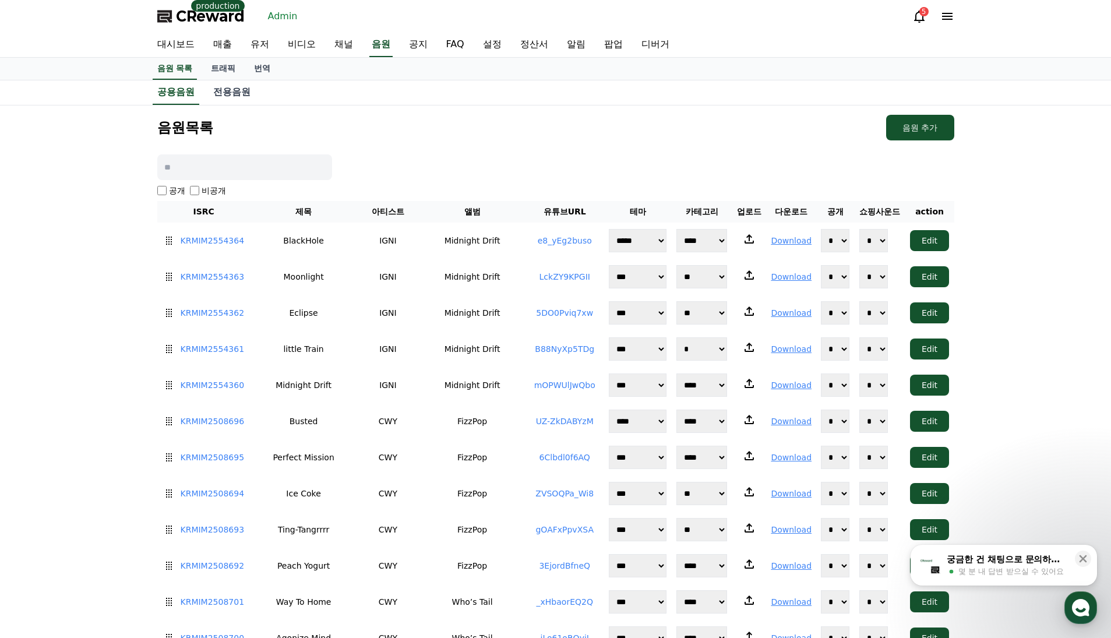
click at [167, 190] on div "공개" at bounding box center [171, 191] width 28 height 12
